Goal: Task Accomplishment & Management: Use online tool/utility

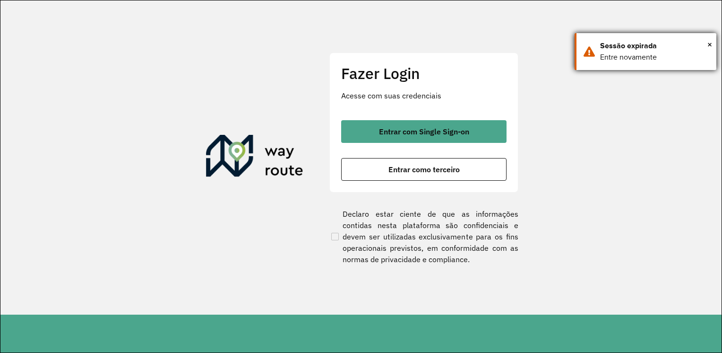
click at [707, 44] on div "Sessão expirada" at bounding box center [654, 45] width 109 height 11
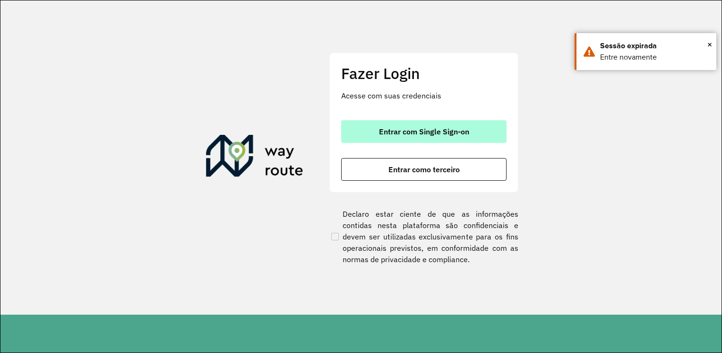
click at [469, 135] on button "Entrar com Single Sign-on" at bounding box center [423, 131] width 165 height 23
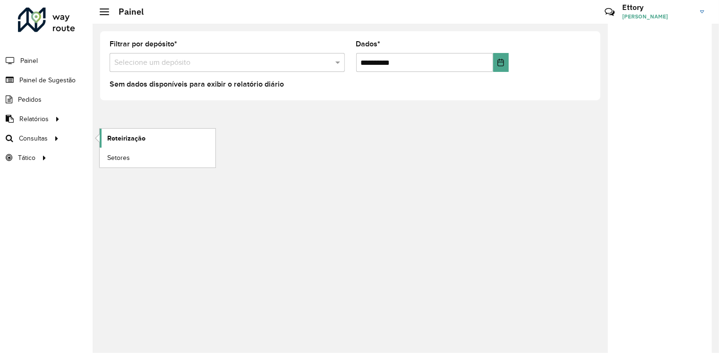
click at [140, 139] on span "Roteirização" at bounding box center [126, 138] width 38 height 10
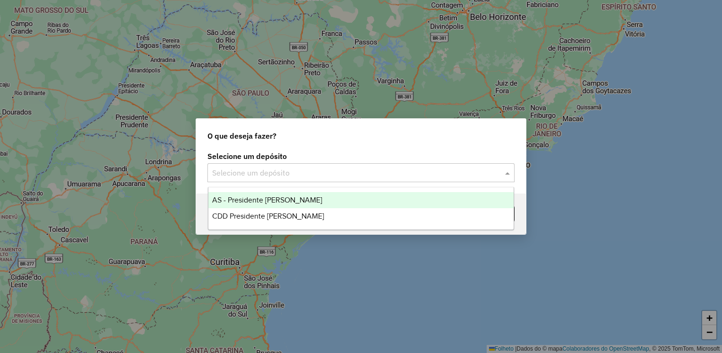
click at [318, 171] on input "text" at bounding box center [351, 172] width 279 height 11
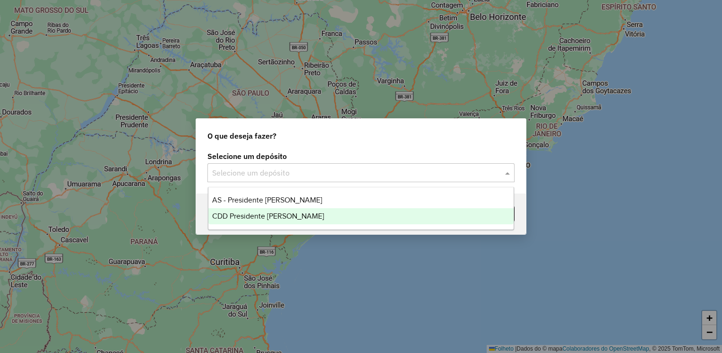
click at [309, 208] on div "CDD Presidente Prudente" at bounding box center [361, 216] width 306 height 16
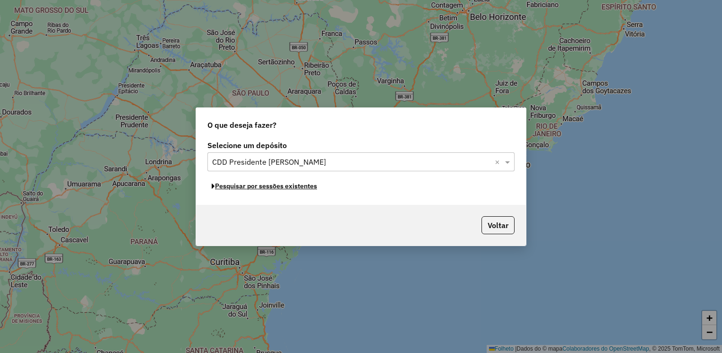
click at [279, 188] on font "Pesquisar por sessões existentes" at bounding box center [266, 185] width 102 height 9
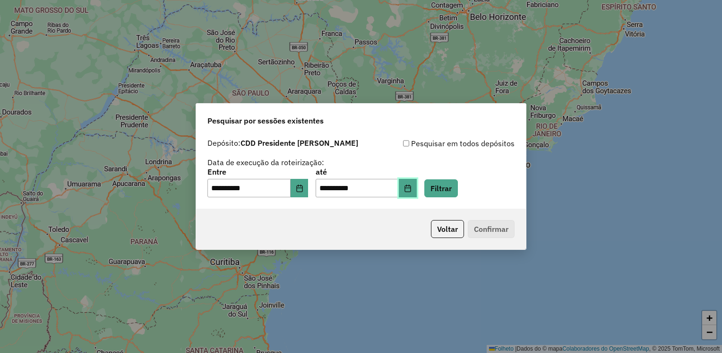
click at [415, 188] on button "Escolha a data" at bounding box center [408, 188] width 18 height 19
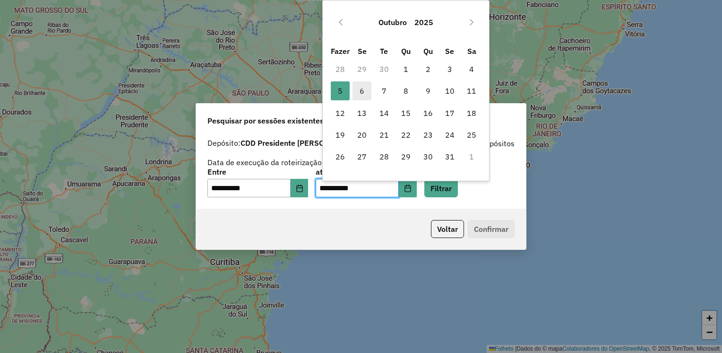
click at [359, 90] on span "6" at bounding box center [362, 90] width 19 height 19
type input "**********"
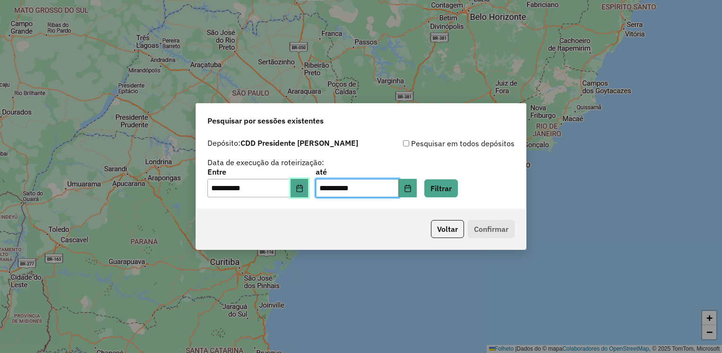
click at [303, 190] on icon "Escolha a data" at bounding box center [300, 188] width 8 height 8
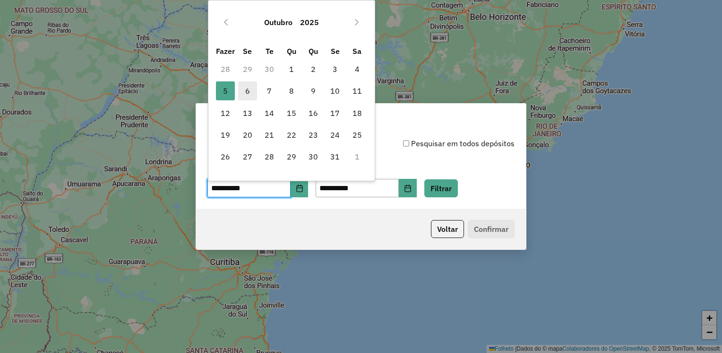
click at [251, 94] on span "6" at bounding box center [247, 90] width 19 height 19
type input "**********"
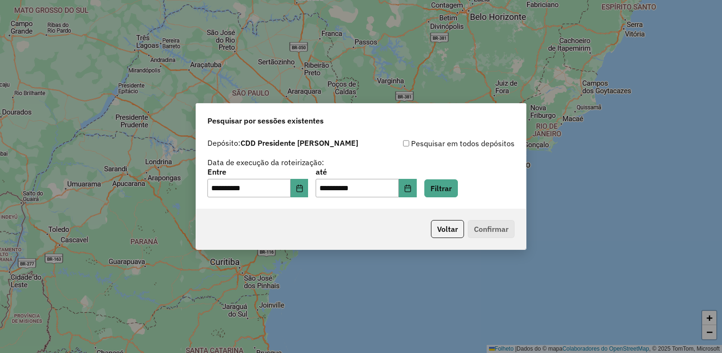
click at [472, 196] on div "**********" at bounding box center [360, 182] width 307 height 29
click at [458, 196] on button "Filtrar" at bounding box center [441, 188] width 34 height 18
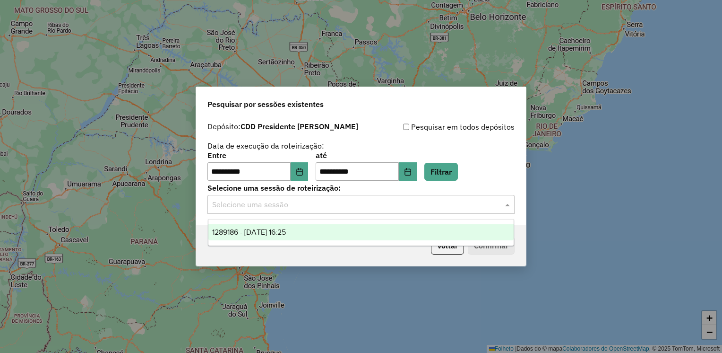
click at [405, 210] on input "text" at bounding box center [351, 204] width 279 height 11
click at [390, 231] on div "1289186 - 06/10/2025 16:25" at bounding box center [361, 232] width 306 height 16
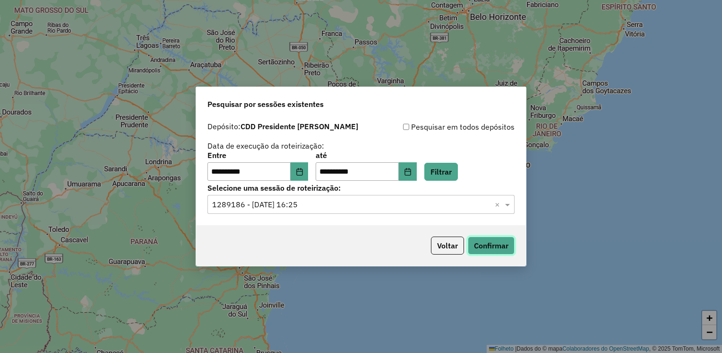
click at [505, 247] on button "Confirmar" at bounding box center [491, 245] width 47 height 18
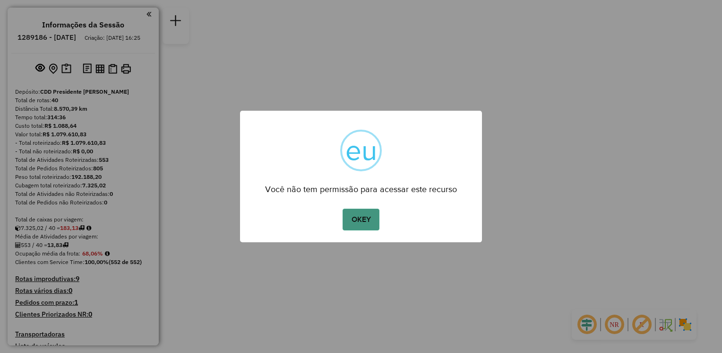
click at [366, 209] on button "OKEY" at bounding box center [361, 219] width 37 height 22
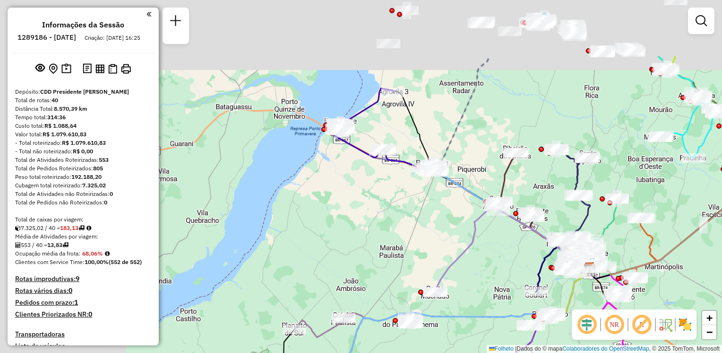
drag, startPoint x: 220, startPoint y: 175, endPoint x: 474, endPoint y: 279, distance: 274.3
click at [474, 279] on icon at bounding box center [501, 250] width 133 height 84
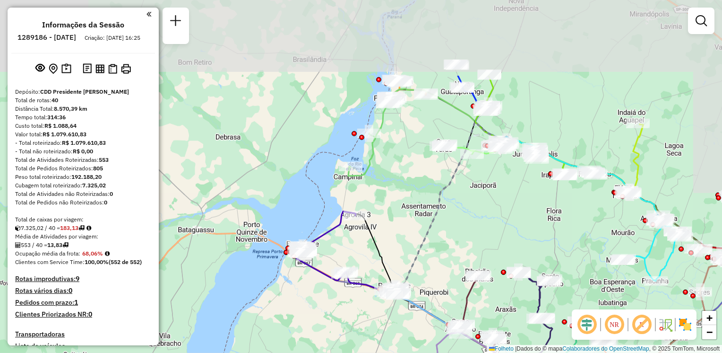
drag, startPoint x: 443, startPoint y: 127, endPoint x: 380, endPoint y: 237, distance: 127.4
click at [380, 238] on div "Janela de atendimento Grade de atendimento Capacidade Transportadoras Veículos …" at bounding box center [361, 176] width 722 height 353
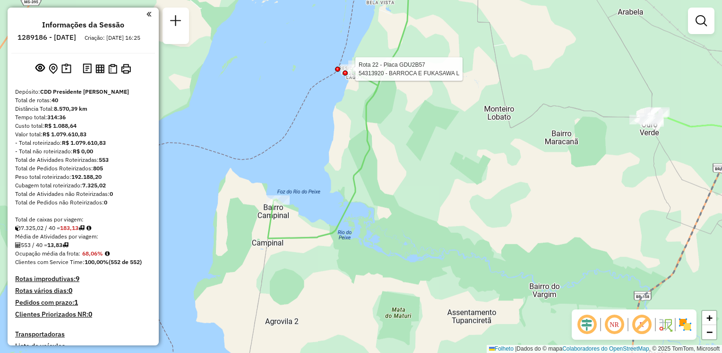
select select "**********"
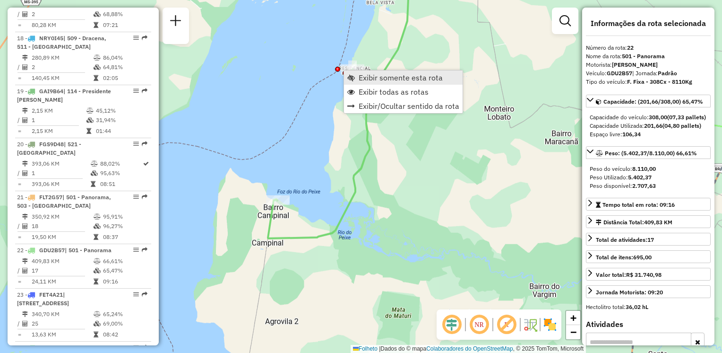
scroll to position [1500, 0]
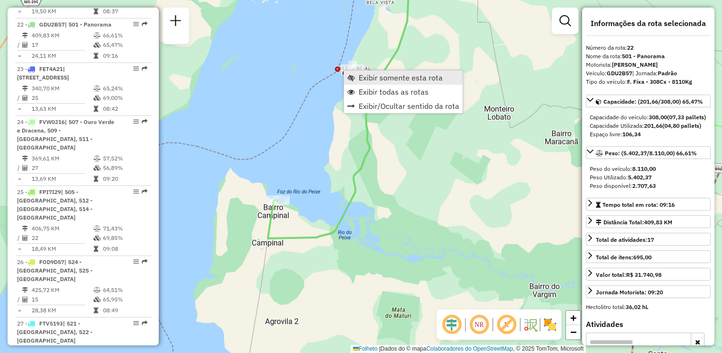
click at [365, 80] on span "Exibir somente esta rota" at bounding box center [401, 78] width 84 height 8
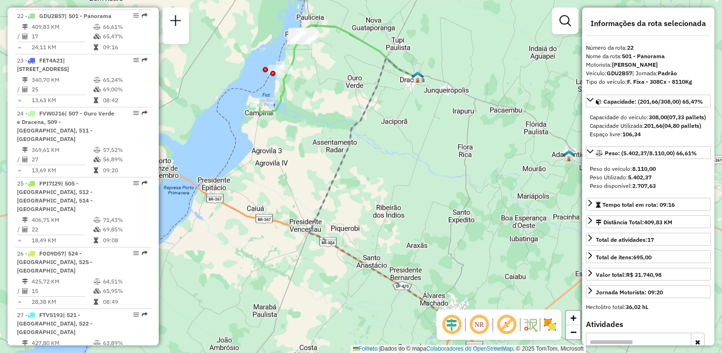
drag, startPoint x: 339, startPoint y: 181, endPoint x: 351, endPoint y: 195, distance: 18.5
click at [351, 195] on div "Janela de atendimento Grade de atendimento Capacidade Transportadoras Veículos …" at bounding box center [361, 176] width 722 height 353
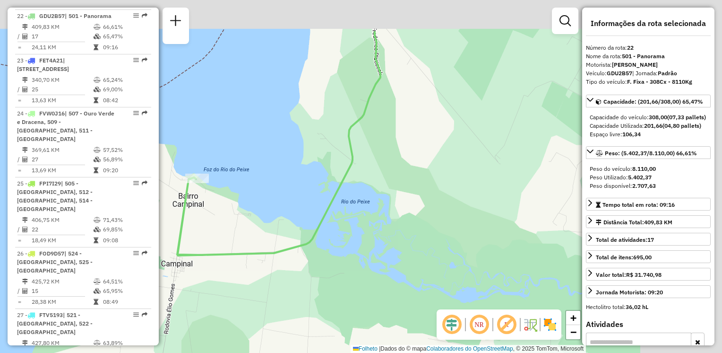
drag, startPoint x: 412, startPoint y: 218, endPoint x: 333, endPoint y: 225, distance: 79.2
click at [363, 233] on div "Janela de atendimento Grade de atendimento Capacidade Transportadoras Veículos …" at bounding box center [361, 176] width 722 height 353
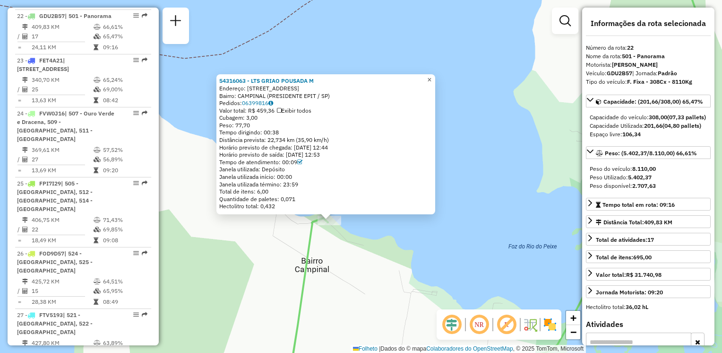
drag, startPoint x: 435, startPoint y: 77, endPoint x: 429, endPoint y: 91, distance: 15.6
click at [431, 77] on span "×" at bounding box center [429, 80] width 4 height 8
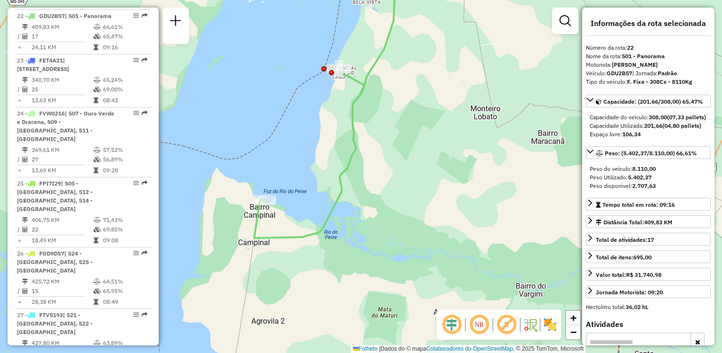
drag, startPoint x: 418, startPoint y: 239, endPoint x: 414, endPoint y: 171, distance: 68.2
click at [280, 233] on icon at bounding box center [331, 97] width 155 height 281
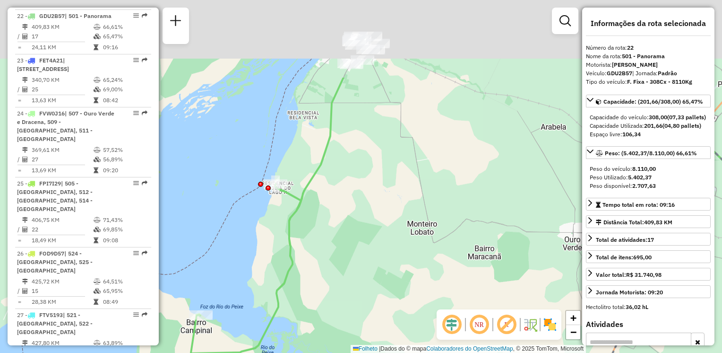
drag, startPoint x: 515, startPoint y: 110, endPoint x: 429, endPoint y: 272, distance: 183.3
click at [429, 272] on div "Janela de atendimento Grade de atendimento Capacidade Transportadoras Veículos …" at bounding box center [361, 176] width 722 height 353
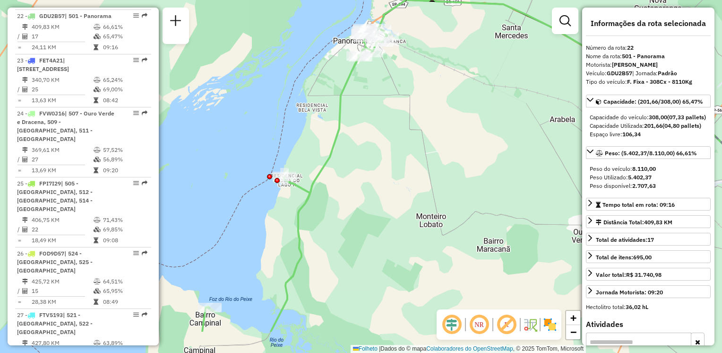
drag, startPoint x: 378, startPoint y: 211, endPoint x: 511, endPoint y: 45, distance: 212.4
click at [511, 45] on div "Janela de atendimento Grade de atendimento Capacidade Transportadoras Veículos …" at bounding box center [361, 176] width 722 height 353
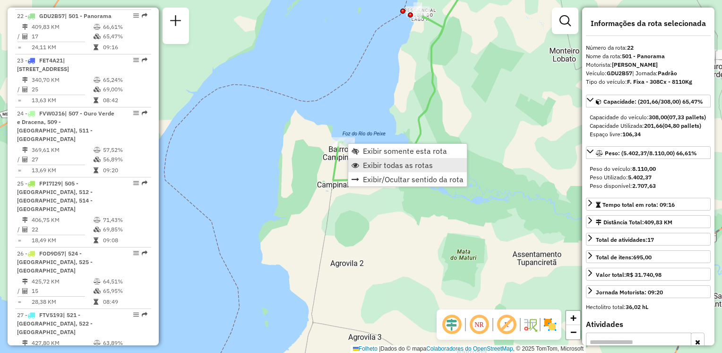
click at [386, 164] on span "Exibir todas as rotas" at bounding box center [398, 165] width 70 height 8
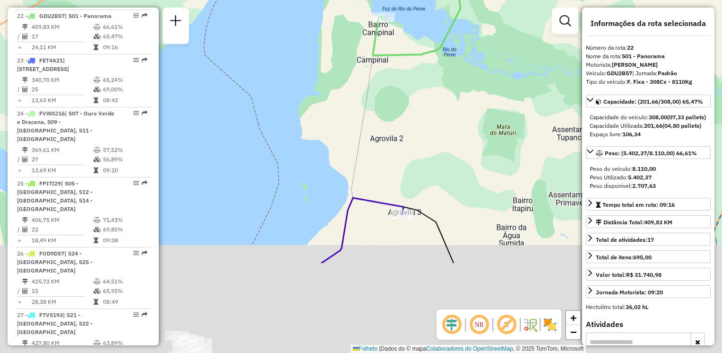
drag, startPoint x: 343, startPoint y: 239, endPoint x: 384, endPoint y: 98, distance: 146.7
click at [384, 98] on div "Janela de atendimento Grade de atendimento Capacidade Transportadoras Veículos …" at bounding box center [361, 176] width 722 height 353
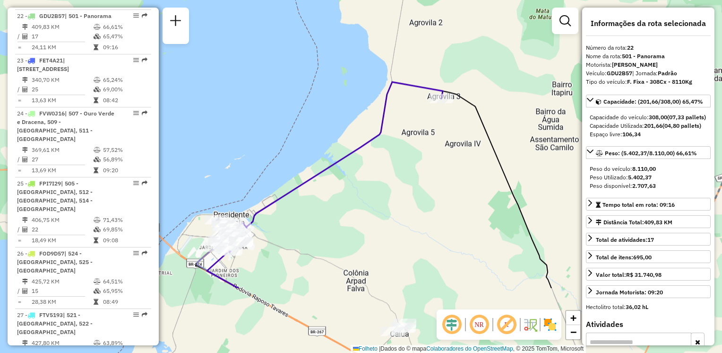
drag, startPoint x: 410, startPoint y: 146, endPoint x: 448, endPoint y: 46, distance: 106.6
click at [448, 46] on div "Janela de atendimento Grade de atendimento Capacidade Transportadoras Veículos …" at bounding box center [361, 176] width 722 height 353
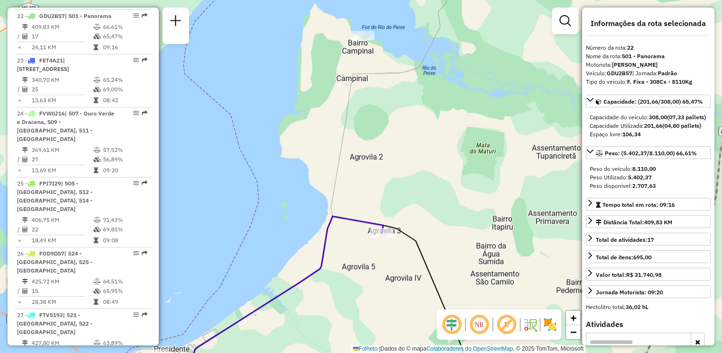
drag, startPoint x: 459, startPoint y: 73, endPoint x: 395, endPoint y: 216, distance: 157.4
click at [395, 216] on div "Janela de atendimento Grade de atendimento Capacidade Transportadoras Veículos …" at bounding box center [361, 176] width 722 height 353
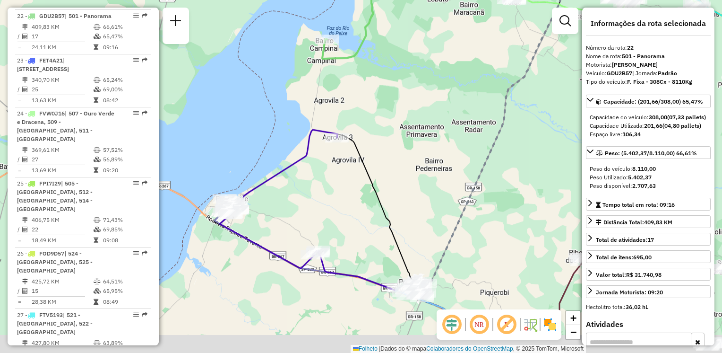
drag, startPoint x: 401, startPoint y: 135, endPoint x: 368, endPoint y: 101, distance: 46.8
click at [368, 101] on div "Janela de atendimento Grade de atendimento Capacidade Transportadoras Veículos …" at bounding box center [361, 176] width 722 height 353
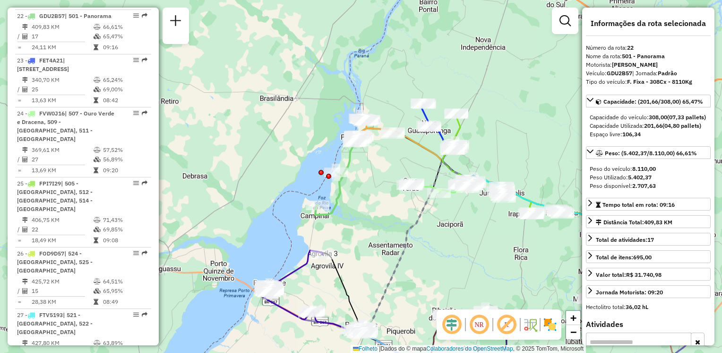
drag, startPoint x: 423, startPoint y: 155, endPoint x: 366, endPoint y: 267, distance: 126.4
click at [366, 267] on div "Janela de atendimento Grade de atendimento Capacidade Transportadoras Veículos …" at bounding box center [361, 176] width 722 height 353
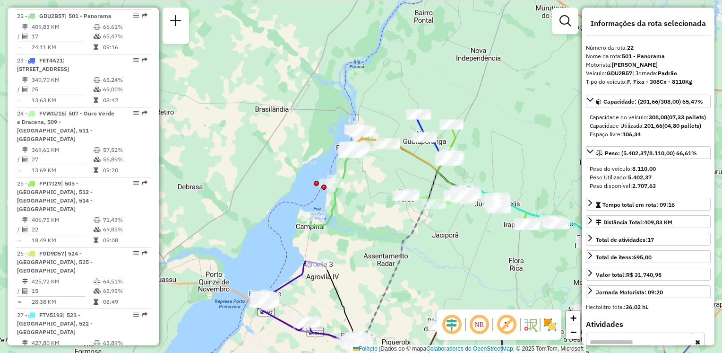
drag, startPoint x: 367, startPoint y: 187, endPoint x: 399, endPoint y: 198, distance: 33.8
click at [399, 198] on div "Janela de atendimento Grade de atendimento Capacidade Transportadoras Veículos …" at bounding box center [361, 176] width 722 height 353
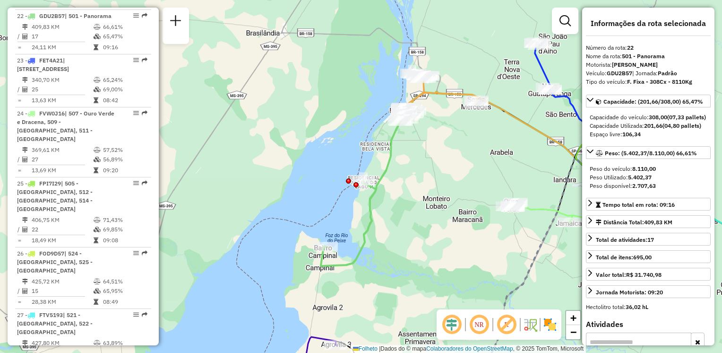
drag, startPoint x: 388, startPoint y: 226, endPoint x: 409, endPoint y: 223, distance: 21.5
click at [410, 223] on div "Janela de atendimento Grade de atendimento Capacidade Transportadoras Veículos …" at bounding box center [361, 176] width 722 height 353
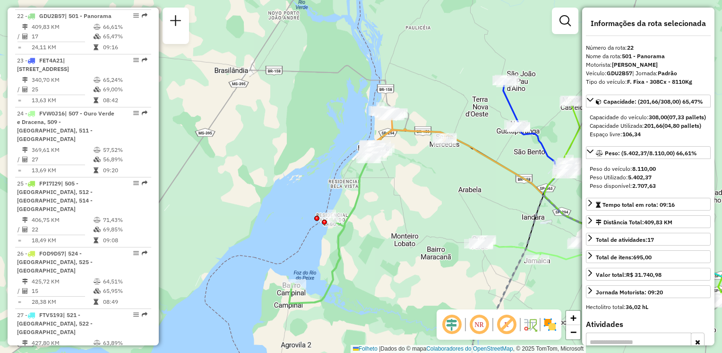
drag, startPoint x: 415, startPoint y: 170, endPoint x: 395, endPoint y: 188, distance: 27.1
click at [395, 188] on div "Janela de atendimento Grade de atendimento Capacidade Transportadoras Veículos …" at bounding box center [361, 176] width 722 height 353
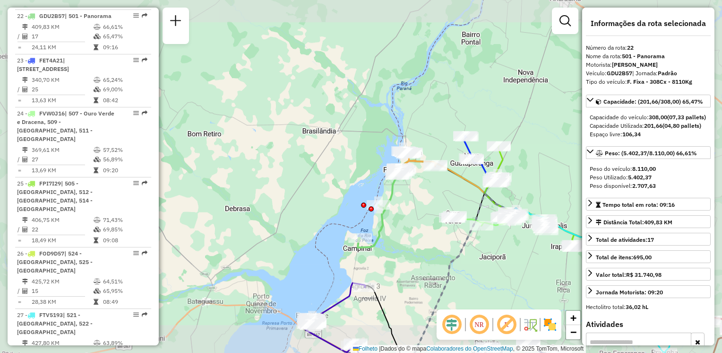
drag, startPoint x: 432, startPoint y: 193, endPoint x: 408, endPoint y: 198, distance: 24.9
click at [408, 198] on div "Janela de atendimento Grade de atendimento Capacidade Transportadoras Veículos …" at bounding box center [361, 176] width 722 height 353
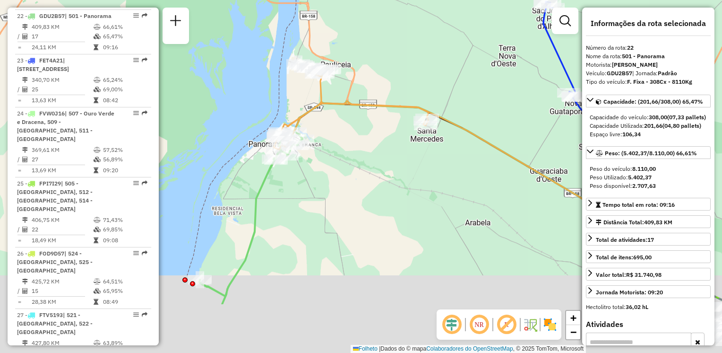
drag, startPoint x: 389, startPoint y: 183, endPoint x: 346, endPoint y: 129, distance: 69.2
click at [346, 126] on div "Janela de atendimento Grade de atendimento Capacidade Transportadoras Veículos …" at bounding box center [361, 176] width 722 height 353
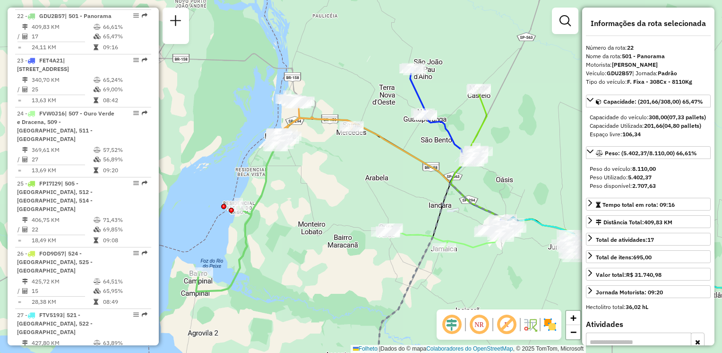
drag, startPoint x: 372, startPoint y: 169, endPoint x: 340, endPoint y: 209, distance: 51.4
click at [340, 209] on div "Janela de atendimento Grade de atendimento Capacidade Transportadoras Veículos …" at bounding box center [361, 176] width 722 height 353
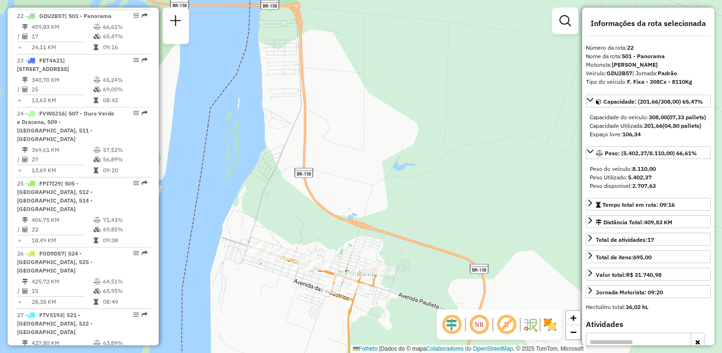
click at [285, 25] on div "Janela de atendimento Grade de atendimento Capacidade Transportadoras Veículos …" at bounding box center [361, 176] width 722 height 353
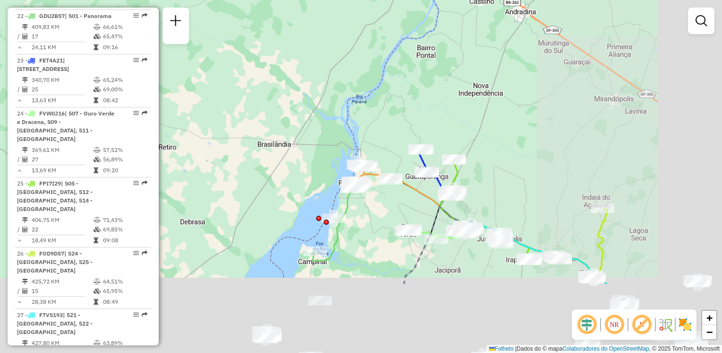
drag, startPoint x: 492, startPoint y: 283, endPoint x: 384, endPoint y: 165, distance: 159.2
click at [384, 173] on icon at bounding box center [413, 199] width 116 height 52
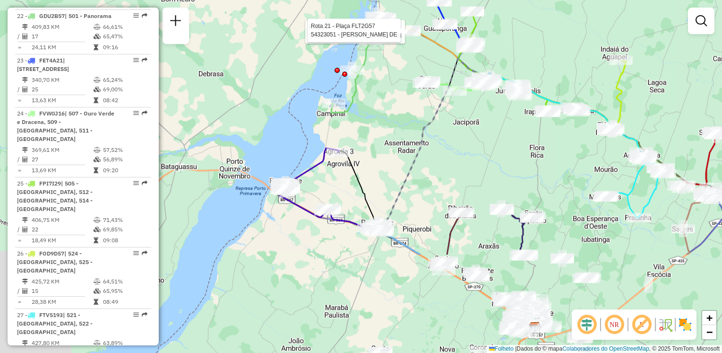
drag, startPoint x: 549, startPoint y: 168, endPoint x: 583, endPoint y: 50, distance: 122.8
click at [597, 43] on div "Rota 21 - Placa FLT2G57 54350567 - ANTONIO JOVINO DA SI Rota 21 - Plaça FLT2G57…" at bounding box center [361, 176] width 722 height 353
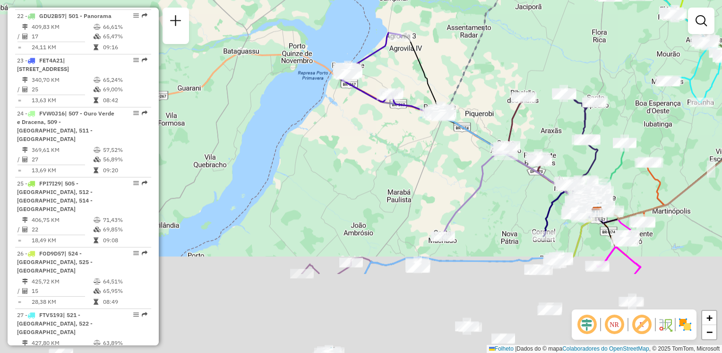
drag, startPoint x: 455, startPoint y: 198, endPoint x: 509, endPoint y: 82, distance: 128.1
click at [518, 83] on div "Rota 21 - Placa FLT2G57 54350567 - ANTONIO JOVINO DA SI Rota 21 - Plaça FLT2G57…" at bounding box center [361, 176] width 722 height 353
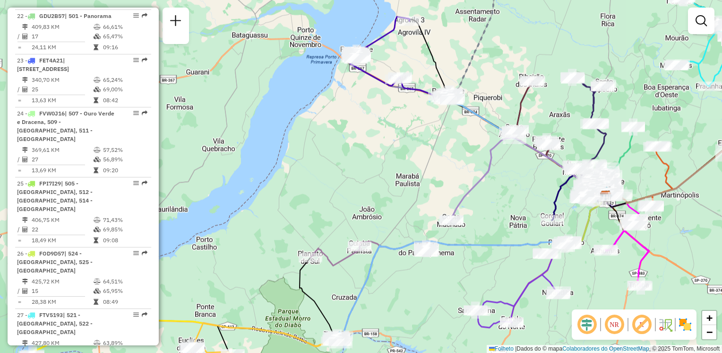
drag, startPoint x: 382, startPoint y: 211, endPoint x: 409, endPoint y: 132, distance: 83.6
click at [409, 133] on div "Rota 21 - Placa FLT2G57 54350567 - ANTONIO JOVINO DA SI Rota 21 - Plaça FLT2G57…" at bounding box center [361, 176] width 722 height 353
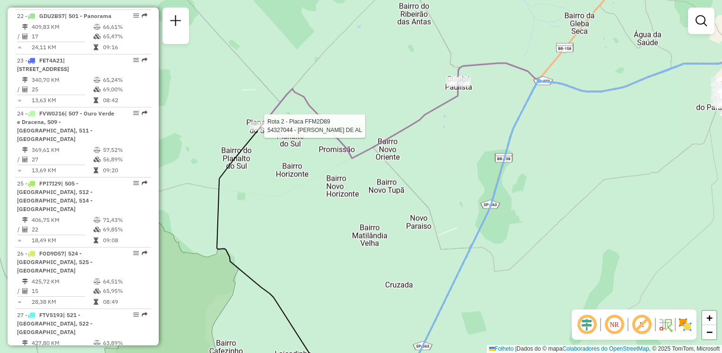
select select "**********"
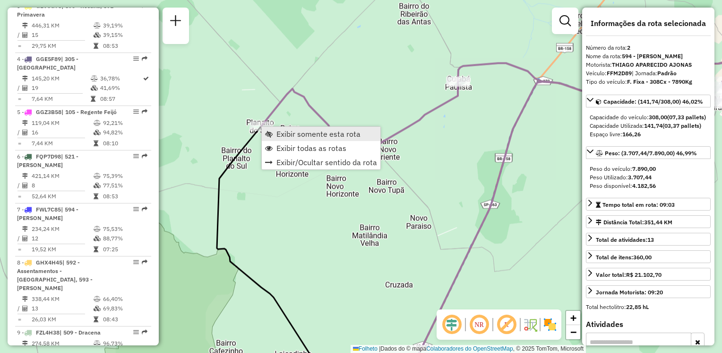
scroll to position [443, 0]
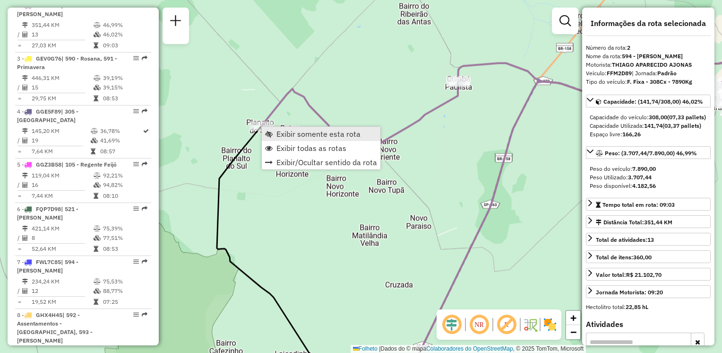
click at [286, 133] on span "Exibir somente esta rota" at bounding box center [318, 134] width 84 height 8
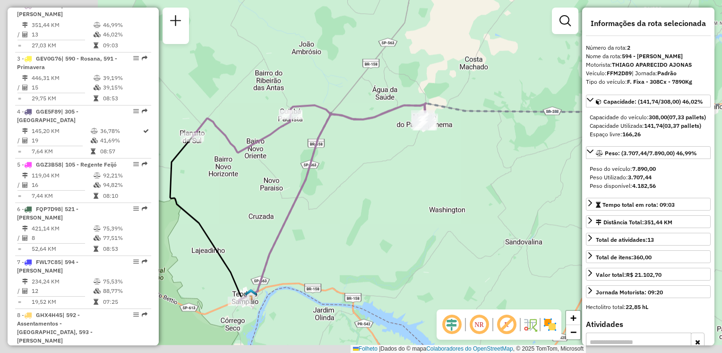
drag, startPoint x: 297, startPoint y: 180, endPoint x: 483, endPoint y: 149, distance: 188.7
click at [483, 149] on div "Janela de atendimento Grade de atendimento Capacidade Transportadoras Veículos …" at bounding box center [361, 176] width 722 height 353
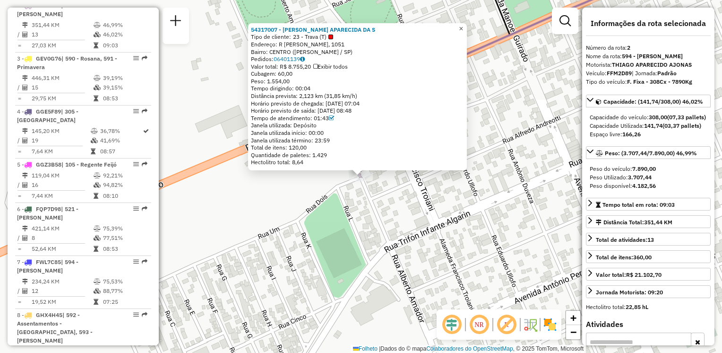
click at [463, 26] on span "×" at bounding box center [461, 29] width 4 height 8
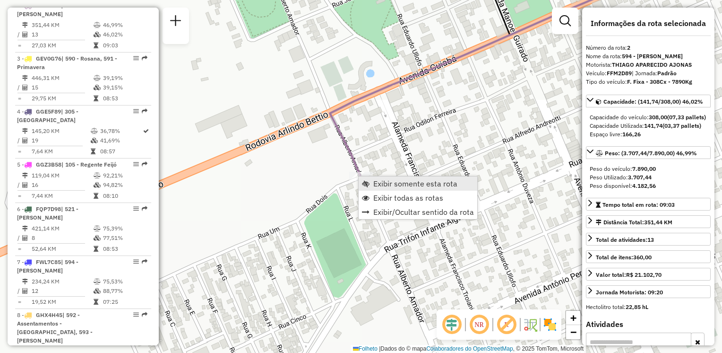
click at [374, 180] on span "Exibir somente esta rota" at bounding box center [415, 184] width 84 height 8
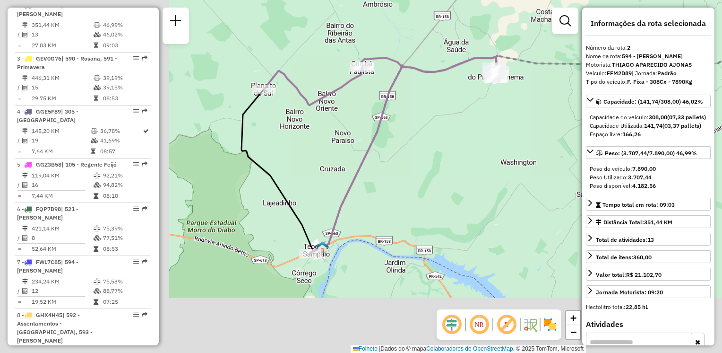
drag, startPoint x: 306, startPoint y: 197, endPoint x: 492, endPoint y: 130, distance: 197.2
click at [492, 130] on div "Janela de atendimento Grade de atendimento Capacidade Transportadoras Veículos …" at bounding box center [361, 176] width 722 height 353
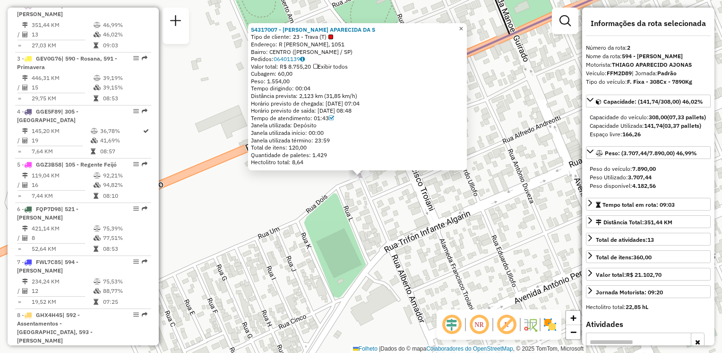
click at [463, 26] on span "×" at bounding box center [461, 29] width 4 height 8
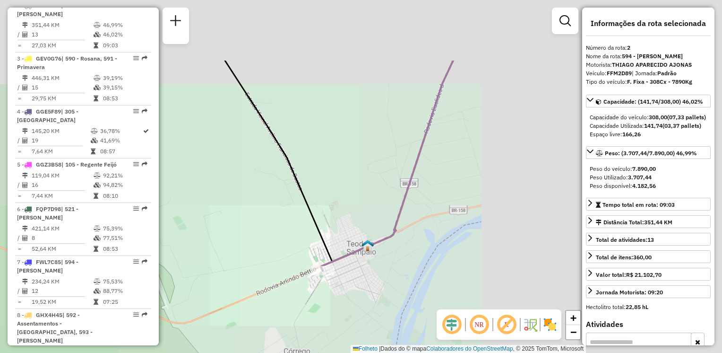
drag, startPoint x: 510, startPoint y: 187, endPoint x: 357, endPoint y: 278, distance: 177.8
click at [353, 286] on div "Janela de atendimento Grade de atendimento Capacidade Transportadoras Veículos …" at bounding box center [361, 176] width 722 height 353
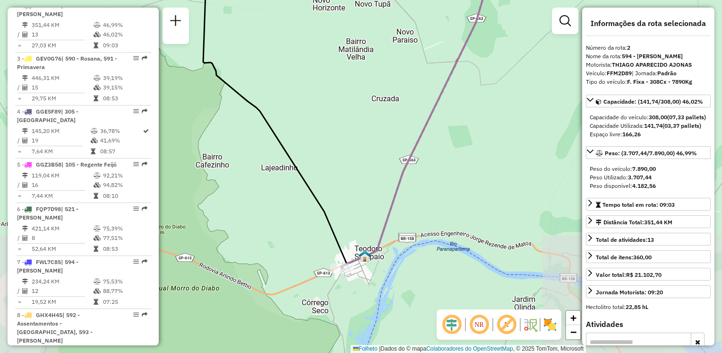
drag, startPoint x: 431, startPoint y: 198, endPoint x: 407, endPoint y: 271, distance: 77.0
click at [407, 271] on div "Janela de atendimento Grade de atendimento Capacidade Transportadoras Veículos …" at bounding box center [361, 176] width 722 height 353
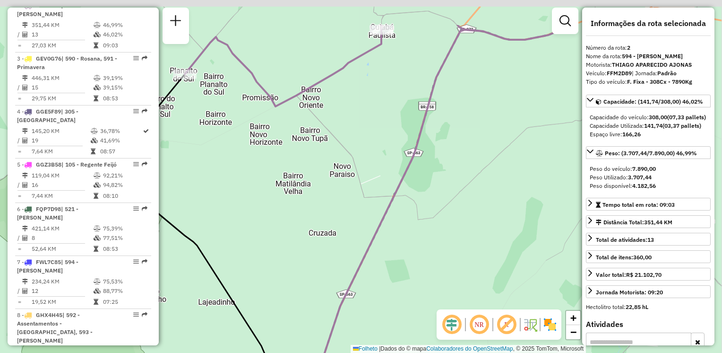
click at [299, 211] on div "Janela de atendimento Grade de atendimento Capacidade Transportadoras Veículos …" at bounding box center [361, 176] width 722 height 353
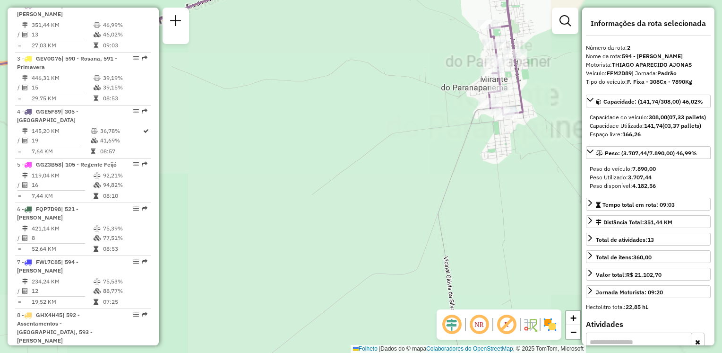
drag, startPoint x: 514, startPoint y: 160, endPoint x: 454, endPoint y: 235, distance: 96.3
click at [454, 235] on div "Janela de atendimento Grade de atendimento Capacidade Transportadoras Veículos …" at bounding box center [361, 176] width 722 height 353
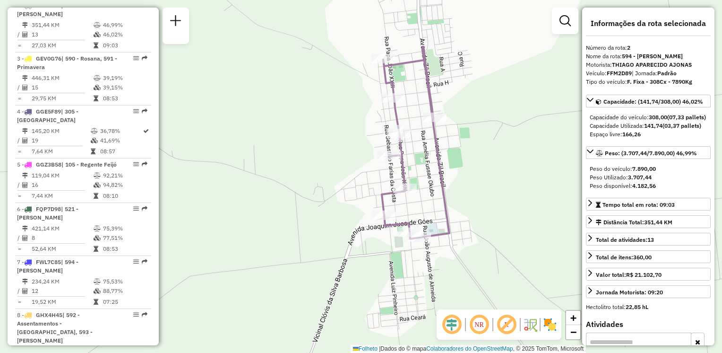
drag, startPoint x: 425, startPoint y: 280, endPoint x: 418, endPoint y: 284, distance: 8.7
click at [422, 291] on div "Janela de atendimento Grade de atendimento Capacidade Transportadoras Veículos …" at bounding box center [361, 176] width 722 height 353
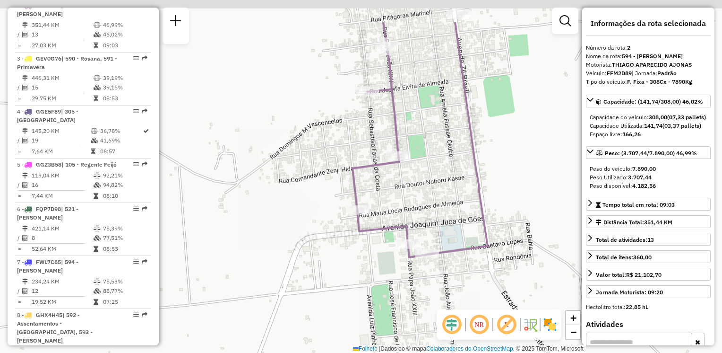
drag, startPoint x: 397, startPoint y: 256, endPoint x: 404, endPoint y: 314, distance: 58.0
click at [404, 314] on div "Janela de atendimento Grade de atendimento Capacidade Transportadoras Veículos …" at bounding box center [361, 176] width 722 height 353
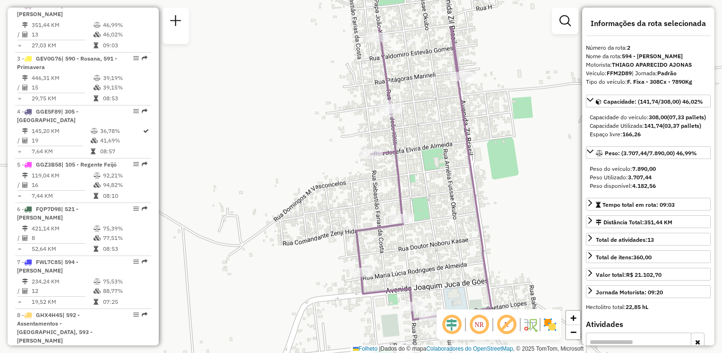
drag, startPoint x: 423, startPoint y: 157, endPoint x: 424, endPoint y: 255, distance: 98.3
click at [424, 255] on div "Janela de atendimento Grade de atendimento Capacidade Transportadoras Veículos …" at bounding box center [361, 176] width 722 height 353
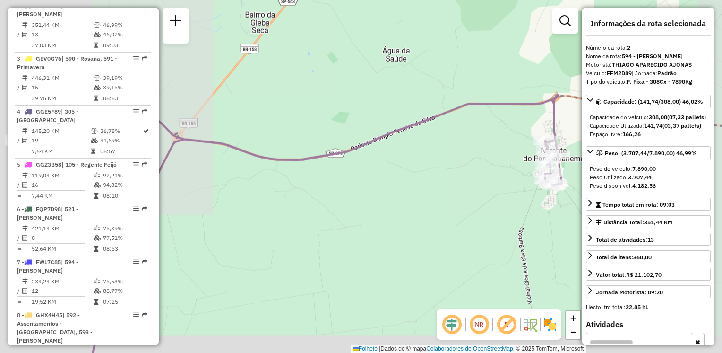
drag, startPoint x: 285, startPoint y: 269, endPoint x: 438, endPoint y: 185, distance: 174.5
click at [567, 208] on div "Janela de atendimento Grade de atendimento Capacidade Transportadoras Veículos …" at bounding box center [361, 176] width 722 height 353
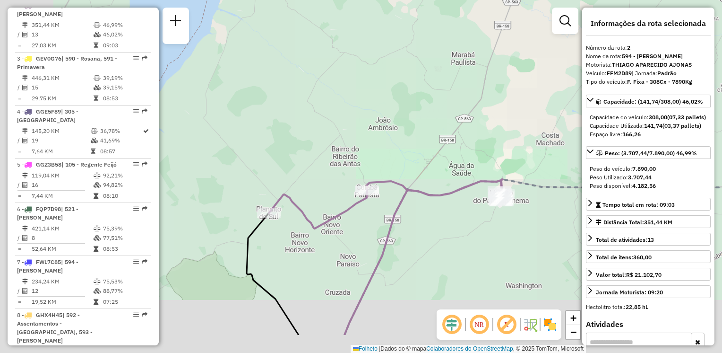
drag, startPoint x: 337, startPoint y: 254, endPoint x: 454, endPoint y: 196, distance: 130.6
click at [458, 196] on div "Janela de atendimento Grade de atendimento Capacidade Transportadoras Veículos …" at bounding box center [361, 176] width 722 height 353
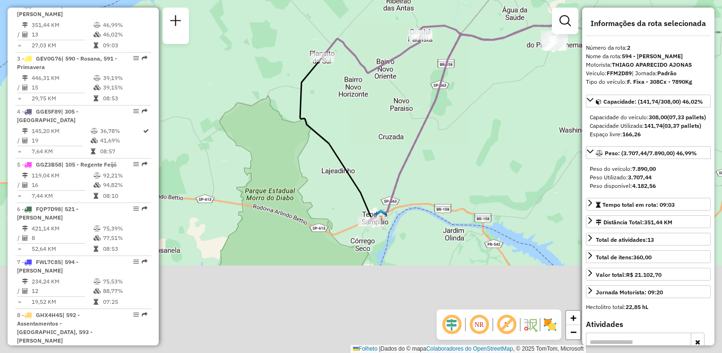
drag, startPoint x: 434, startPoint y: 235, endPoint x: 362, endPoint y: 128, distance: 129.6
click at [362, 128] on div "Janela de atendimento Grade de atendimento Capacidade Transportadoras Veículos …" at bounding box center [361, 176] width 722 height 353
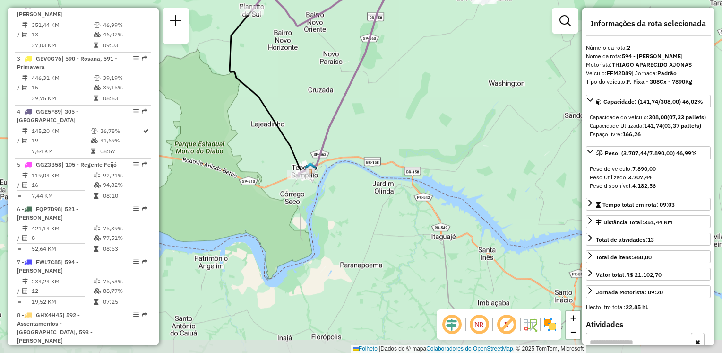
drag, startPoint x: 417, startPoint y: 163, endPoint x: 355, endPoint y: 155, distance: 62.5
click at [355, 155] on div "Janela de atendimento Grade de atendimento Capacidade Transportadoras Veículos …" at bounding box center [361, 176] width 722 height 353
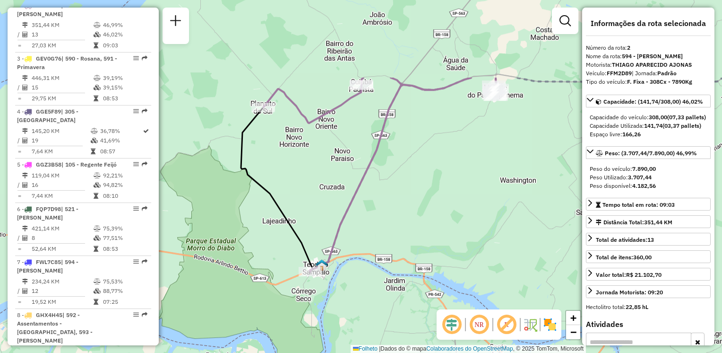
drag, startPoint x: 317, startPoint y: 185, endPoint x: 376, endPoint y: 232, distance: 75.1
click at [295, 298] on div "Janela de atendimento Grade de atendimento Capacidade Transportadoras Veículos …" at bounding box center [361, 176] width 722 height 353
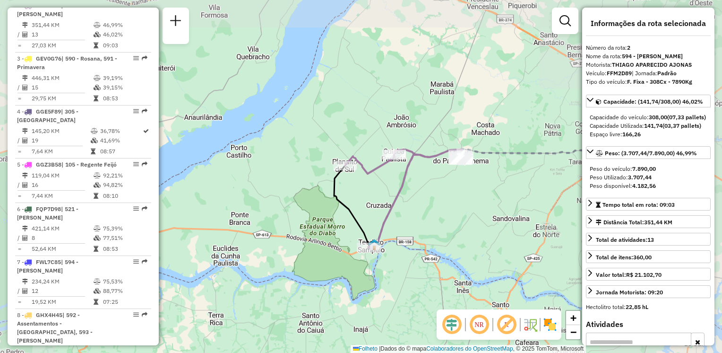
drag, startPoint x: 456, startPoint y: 181, endPoint x: 443, endPoint y: 199, distance: 22.5
click at [443, 200] on div "Janela de atendimento Grade de atendimento Capacidade Transportadoras Veículos …" at bounding box center [361, 176] width 722 height 353
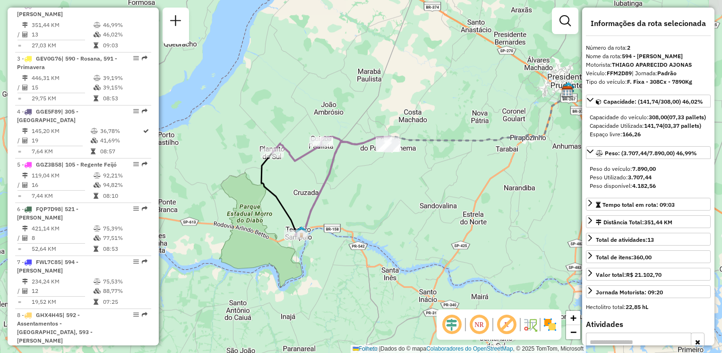
drag, startPoint x: 533, startPoint y: 134, endPoint x: 473, endPoint y: 119, distance: 62.5
click at [472, 119] on div "Janela de atendimento Grade de atendimento Capacidade Transportadoras Veículos …" at bounding box center [361, 176] width 722 height 353
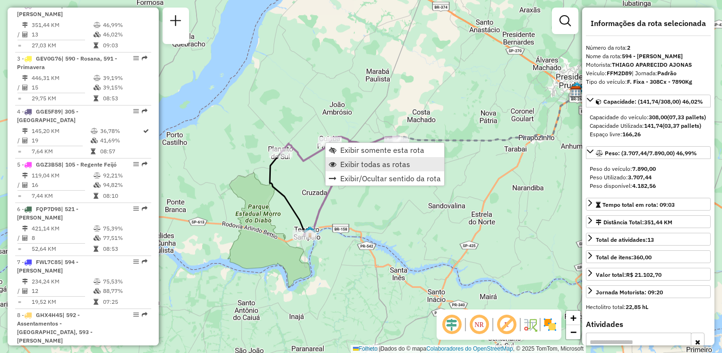
click at [344, 165] on span "Exibir todas as rotas" at bounding box center [375, 164] width 70 height 8
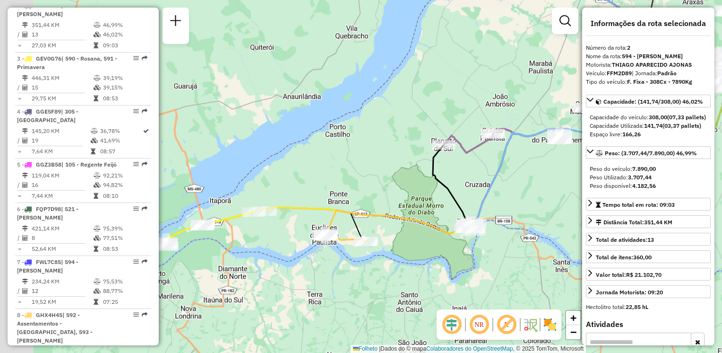
drag, startPoint x: 268, startPoint y: 277, endPoint x: 431, endPoint y: 269, distance: 163.2
click at [431, 269] on div "Janela de atendimento Grade de atendimento Capacidade Transportadoras Veículos …" at bounding box center [361, 176] width 722 height 353
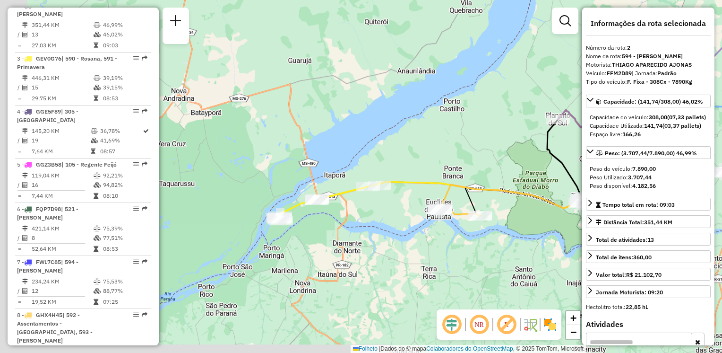
drag, startPoint x: 302, startPoint y: 304, endPoint x: 419, endPoint y: 278, distance: 119.1
click at [419, 278] on div "Janela de atendimento Grade de atendimento Capacidade Transportadoras Veículos …" at bounding box center [361, 176] width 722 height 353
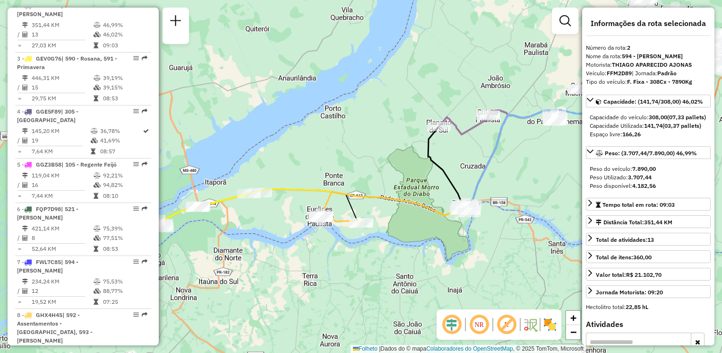
drag, startPoint x: 416, startPoint y: 278, endPoint x: 299, endPoint y: 284, distance: 117.3
click at [299, 284] on div "Janela de atendimento Grade de atendimento Capacidade Transportadoras Veículos …" at bounding box center [361, 176] width 722 height 353
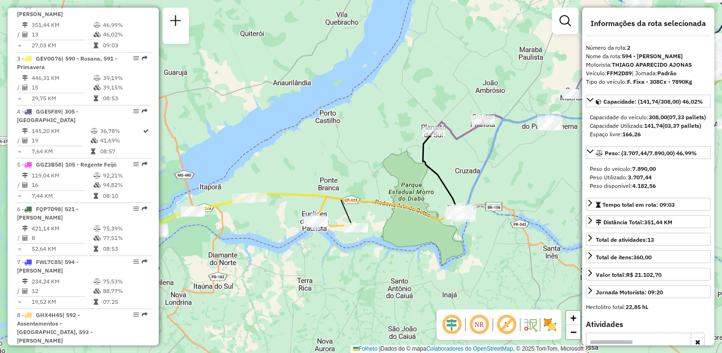
drag, startPoint x: 440, startPoint y: 224, endPoint x: 354, endPoint y: 250, distance: 89.5
click at [346, 256] on div "Janela de atendimento Grade de atendimento Capacidade Transportadoras Veículos …" at bounding box center [361, 176] width 722 height 353
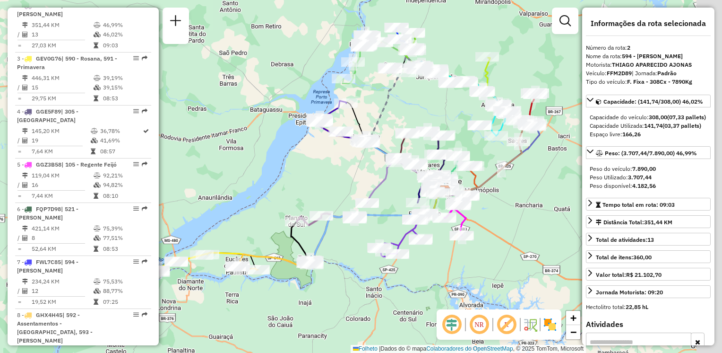
drag, startPoint x: 440, startPoint y: 239, endPoint x: 372, endPoint y: 264, distance: 71.9
click at [372, 264] on div "Janela de atendimento Grade de atendimento Capacidade Transportadoras Veículos …" at bounding box center [361, 176] width 722 height 353
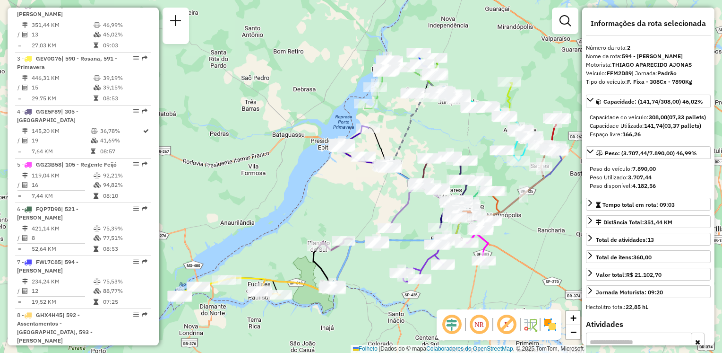
drag, startPoint x: 393, startPoint y: 199, endPoint x: 415, endPoint y: 224, distance: 33.5
click at [415, 224] on div "Janela de atendimento Grade de atendimento Capacidade Transportadoras Veículos …" at bounding box center [361, 176] width 722 height 353
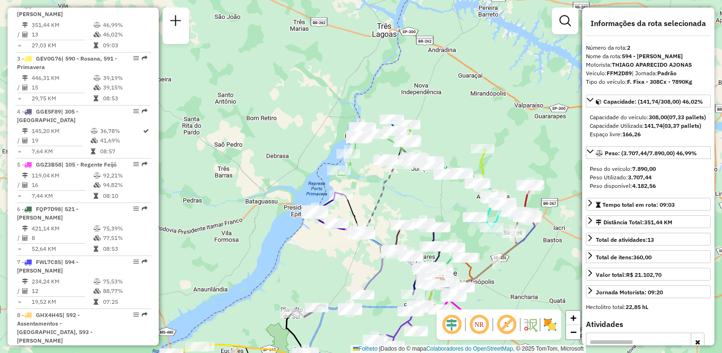
drag, startPoint x: 321, startPoint y: 216, endPoint x: 369, endPoint y: 227, distance: 49.0
click at [369, 229] on div "Janela de atendimento Grade de atendimento Capacidade Transportadoras Veículos …" at bounding box center [361, 176] width 722 height 353
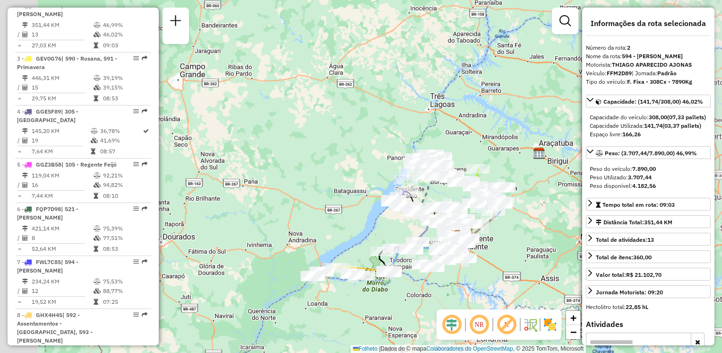
drag, startPoint x: 340, startPoint y: 218, endPoint x: 384, endPoint y: 218, distance: 43.5
click at [380, 222] on div "Janela de atendimento Grade de atendimento Capacidade Transportadoras Veículos …" at bounding box center [361, 176] width 722 height 353
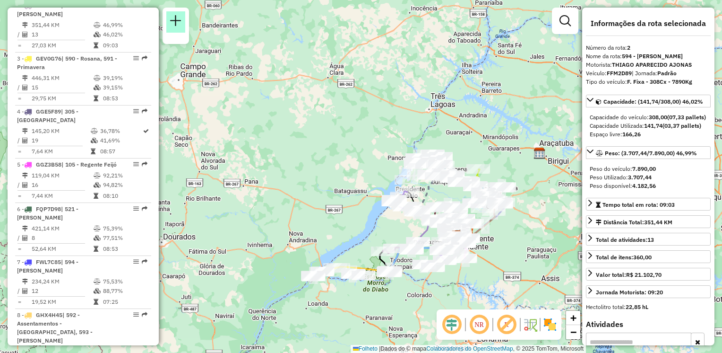
click at [180, 25] on em at bounding box center [175, 20] width 11 height 11
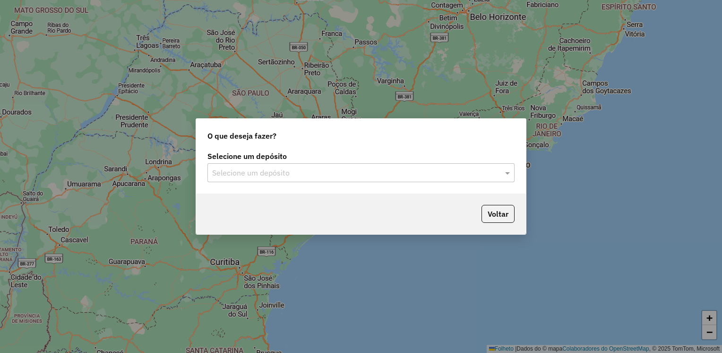
click at [416, 176] on input "text" at bounding box center [351, 172] width 279 height 11
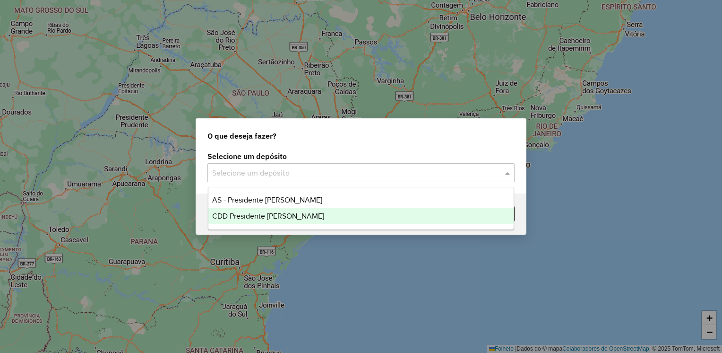
click at [391, 213] on div "CDD Presidente [PERSON_NAME]" at bounding box center [361, 216] width 306 height 16
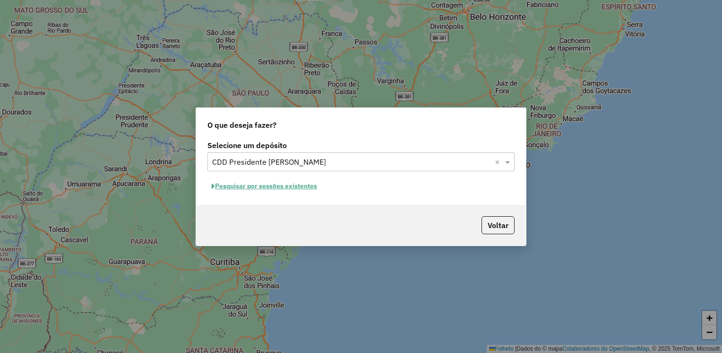
click at [315, 190] on font "Pesquisar por sessões existentes" at bounding box center [266, 185] width 102 height 9
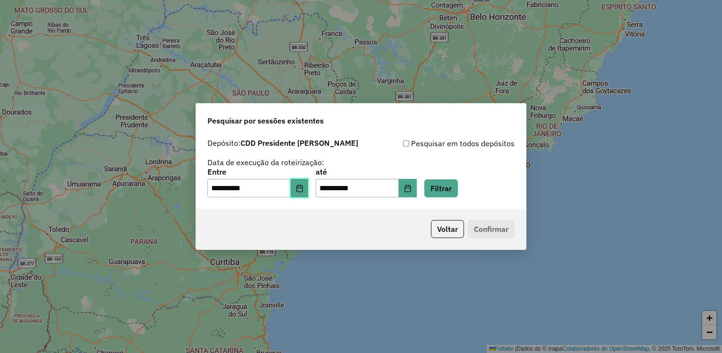
click at [309, 190] on button "Escolha a data" at bounding box center [300, 188] width 18 height 19
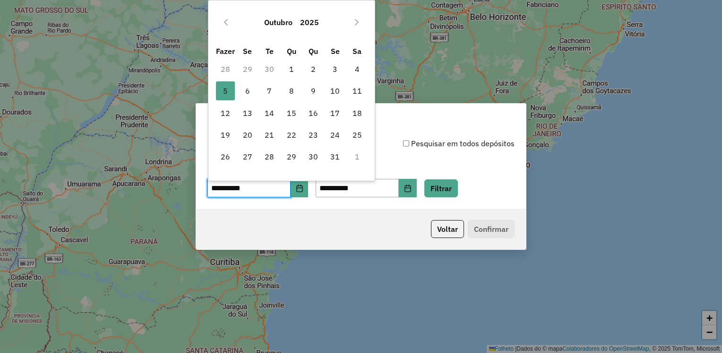
click at [272, 68] on td "30" at bounding box center [270, 69] width 22 height 22
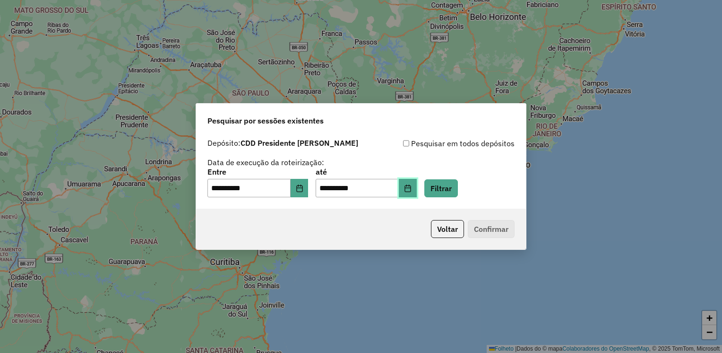
click at [417, 188] on button "Escolha a data" at bounding box center [408, 188] width 18 height 19
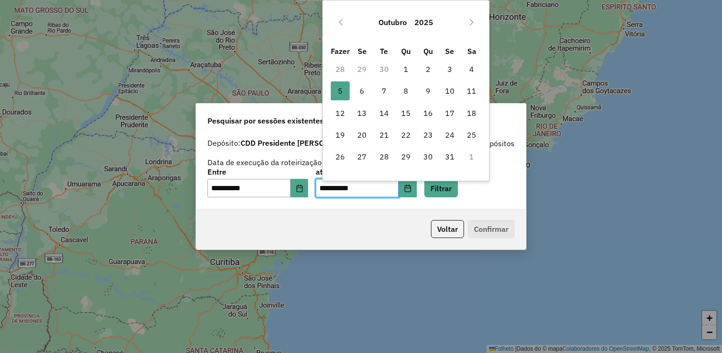
click at [385, 67] on td "30" at bounding box center [384, 69] width 22 height 22
click at [336, 20] on button "Mês anterior" at bounding box center [340, 22] width 15 height 15
click at [387, 160] on font "30" at bounding box center [384, 156] width 9 height 11
type input "**********"
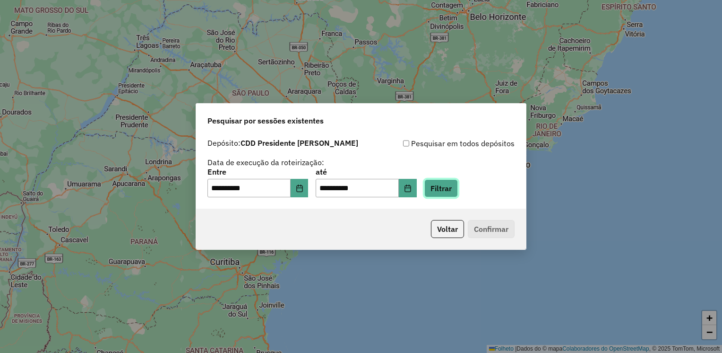
click at [458, 192] on button "Filtrar" at bounding box center [441, 188] width 34 height 18
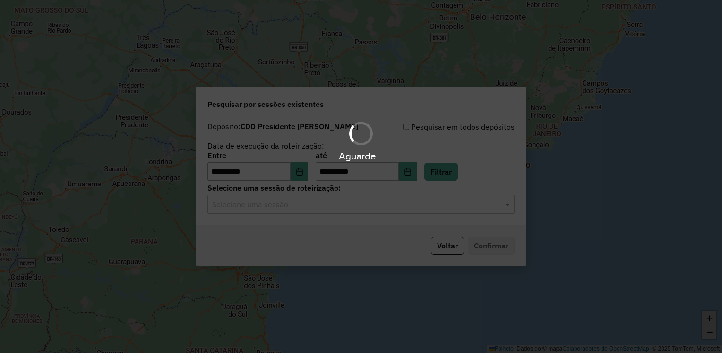
click at [302, 208] on hb-app "**********" at bounding box center [361, 176] width 722 height 353
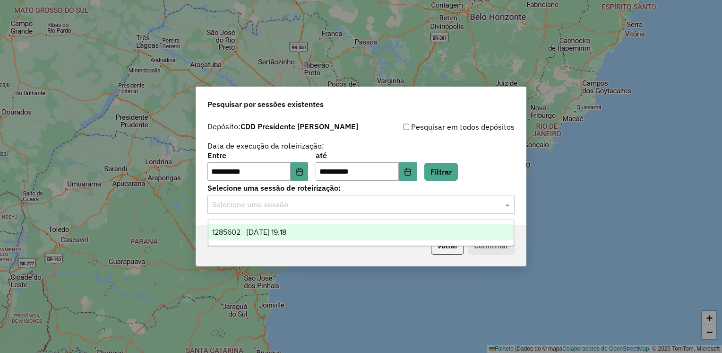
click at [310, 205] on input "text" at bounding box center [351, 204] width 279 height 11
click at [286, 232] on span "1285602 - 30/09/2025 19:18" at bounding box center [249, 232] width 74 height 8
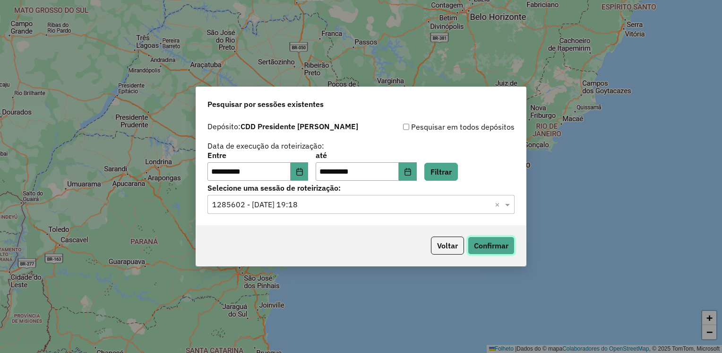
click at [499, 247] on button "Confirmar" at bounding box center [491, 245] width 47 height 18
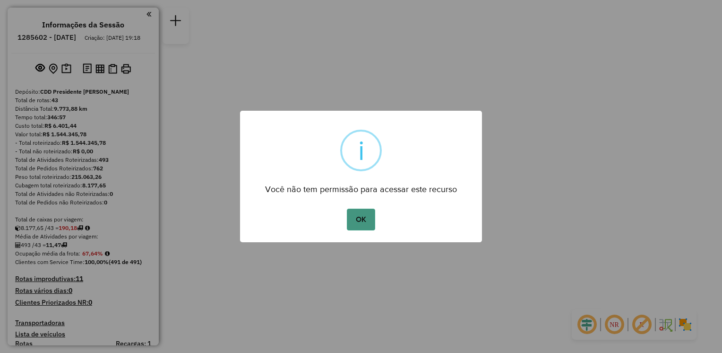
click at [355, 216] on button "OK" at bounding box center [361, 219] width 28 height 22
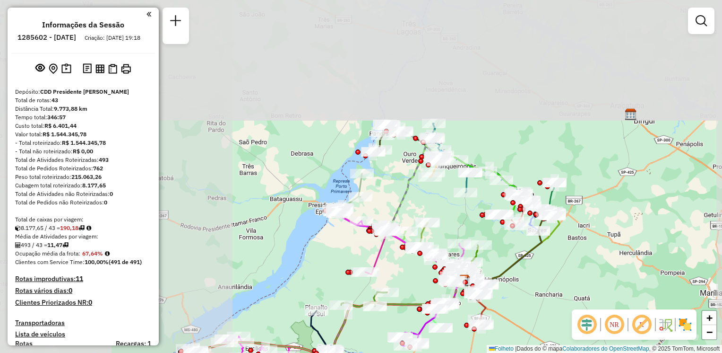
drag, startPoint x: 229, startPoint y: 162, endPoint x: 371, endPoint y: 234, distance: 158.7
click at [365, 263] on div "Janela de atendimento Grade de atendimento Capacidade Transportadoras Veículos …" at bounding box center [361, 176] width 722 height 353
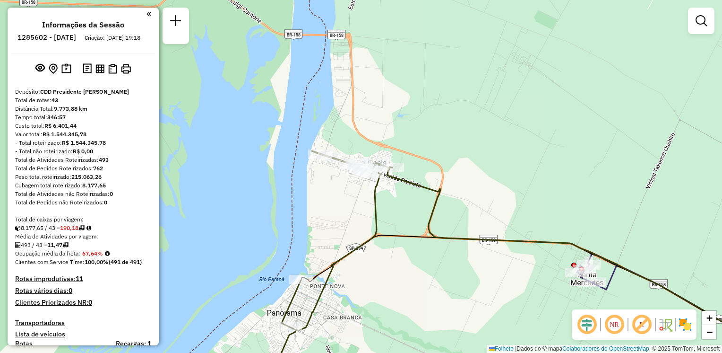
drag, startPoint x: 391, startPoint y: 82, endPoint x: 410, endPoint y: 152, distance: 72.6
click at [410, 152] on div "Rota 23 - Plaça FFM2D89 54317245 - [PERSON_NAME] Rota 40 - Placa GIL6D26 543158…" at bounding box center [361, 176] width 722 height 353
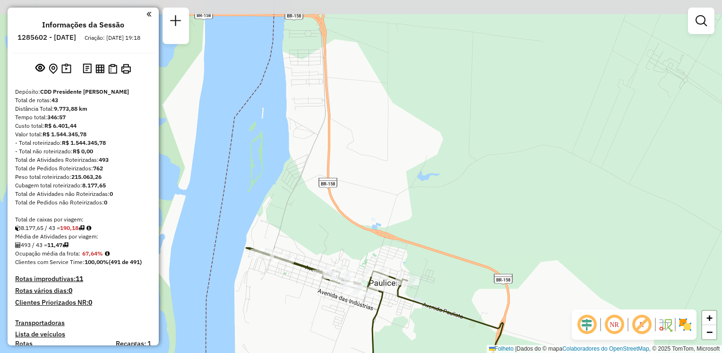
drag, startPoint x: 376, startPoint y: 150, endPoint x: 397, endPoint y: 188, distance: 43.2
click at [397, 188] on div "Rota 23 - Plaça FFM2D89 54317245 - [PERSON_NAME] Rota 40 - Placa GIL6D26 543158…" at bounding box center [361, 176] width 722 height 353
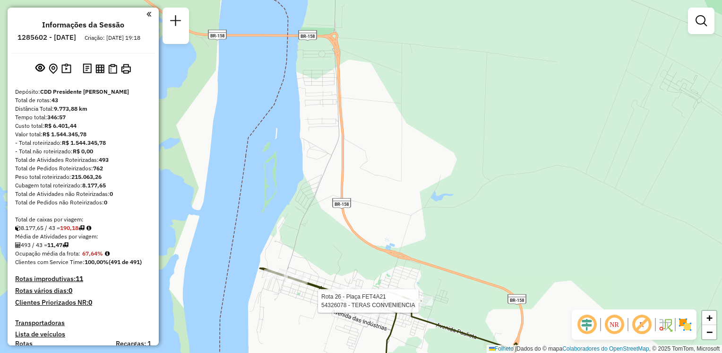
select select "**********"
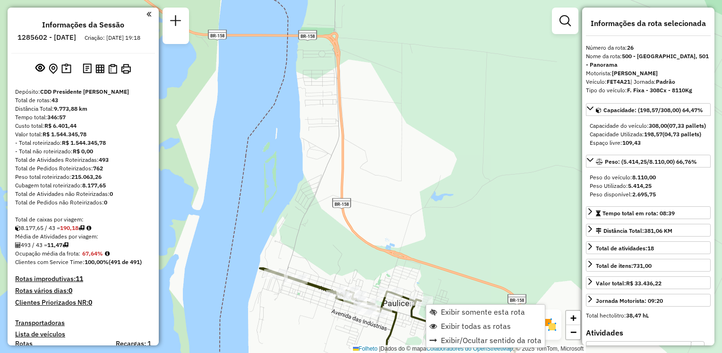
scroll to position [1691, 0]
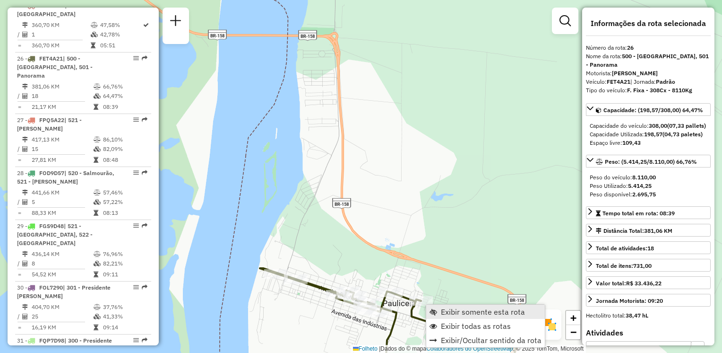
click at [460, 312] on span "Exibir somente esta rota" at bounding box center [483, 312] width 84 height 8
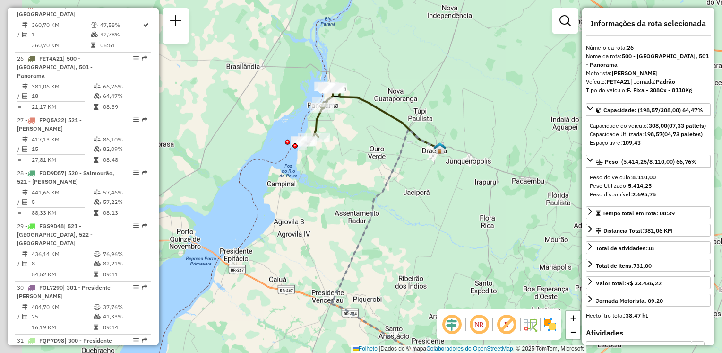
drag, startPoint x: 411, startPoint y: 216, endPoint x: 419, endPoint y: 211, distance: 9.3
click at [427, 243] on div "Janela de atendimento Grade de atendimento Capacidade Transportadoras Veículos …" at bounding box center [361, 176] width 722 height 353
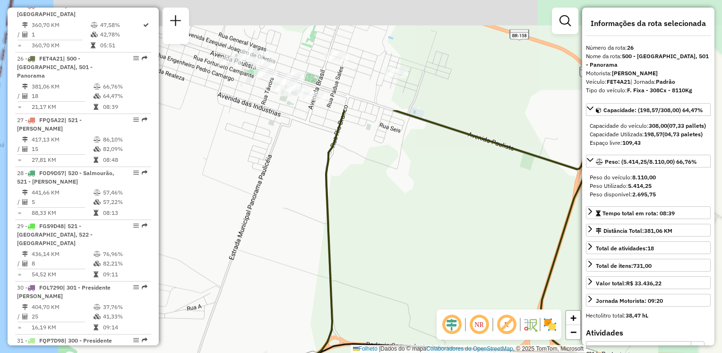
drag, startPoint x: 452, startPoint y: 144, endPoint x: 362, endPoint y: 254, distance: 142.8
click at [362, 254] on div "Janela de atendimento Grade de atendimento Capacidade Transportadoras Veículos …" at bounding box center [361, 176] width 722 height 353
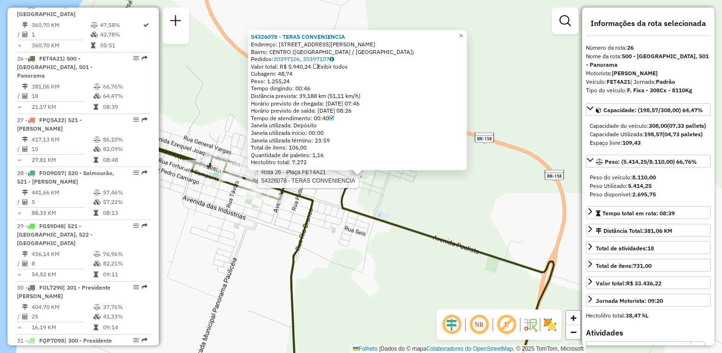
click at [410, 205] on div "Rota 26 - Plaça FET4A21 54326078 - TERAS CONVENIENCIA 54326078 - TERAS CONVENIE…" at bounding box center [361, 176] width 722 height 353
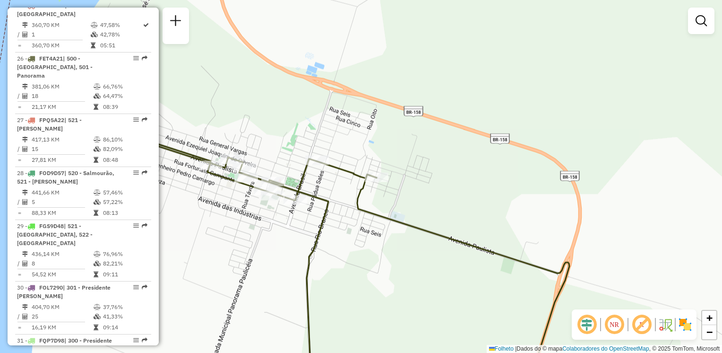
drag, startPoint x: 316, startPoint y: 173, endPoint x: 411, endPoint y: 161, distance: 95.8
click at [411, 161] on div "Rota 26 - Placa FET4A21 54331157 - 59.083.109 [PERSON_NAME] de atendimento Grad…" at bounding box center [361, 176] width 722 height 353
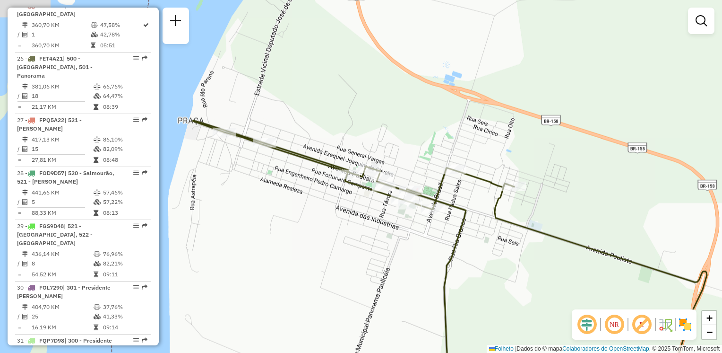
drag, startPoint x: 243, startPoint y: 183, endPoint x: 315, endPoint y: 186, distance: 71.9
click at [319, 192] on div "Janela de atendimento Grade de atendimento Capacidade Transportadoras Veículos …" at bounding box center [361, 176] width 722 height 353
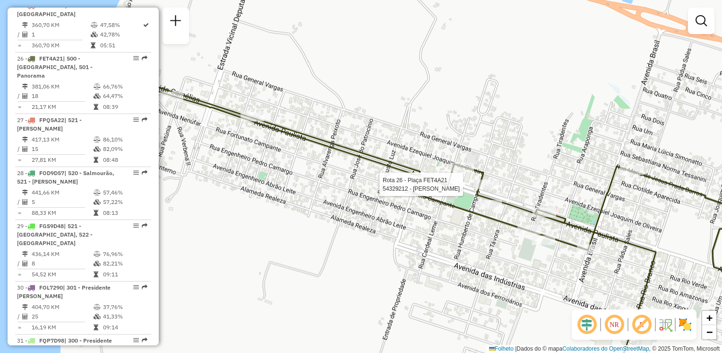
select select "**********"
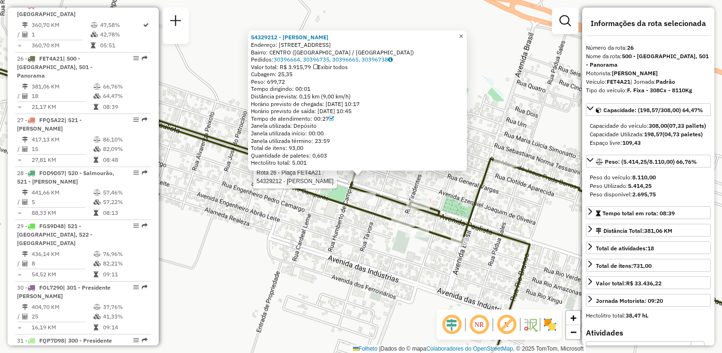
click at [463, 35] on span "×" at bounding box center [461, 36] width 4 height 8
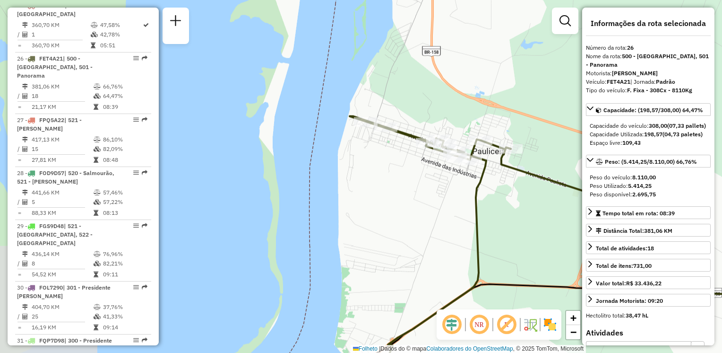
drag, startPoint x: 511, startPoint y: 214, endPoint x: 420, endPoint y: 203, distance: 91.8
click at [420, 203] on div "Janela de atendimento Grade de atendimento Capacidade Transportadoras Veículos …" at bounding box center [361, 176] width 722 height 353
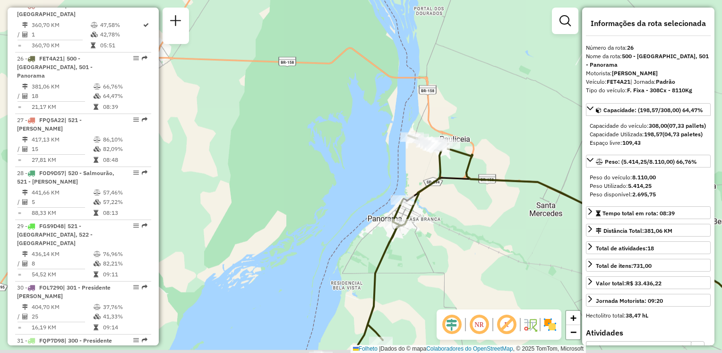
drag, startPoint x: 424, startPoint y: 243, endPoint x: 443, endPoint y: 219, distance: 31.0
click at [443, 219] on div "Janela de atendimento Grade de atendimento Capacidade Transportadoras Veículos …" at bounding box center [361, 176] width 722 height 353
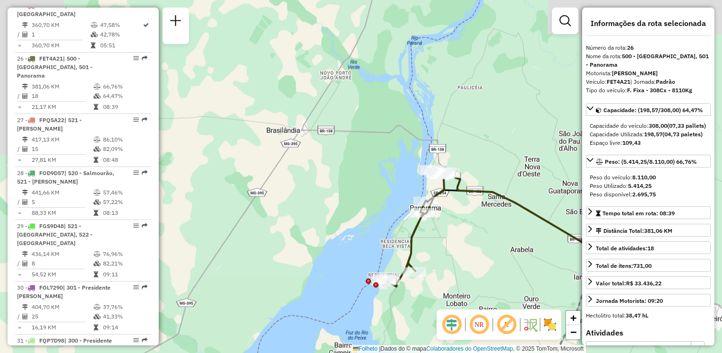
drag, startPoint x: 436, startPoint y: 247, endPoint x: 441, endPoint y: 234, distance: 13.8
click at [441, 234] on div "Janela de atendimento Grade de atendimento Capacidade Transportadoras Veículos …" at bounding box center [361, 176] width 722 height 353
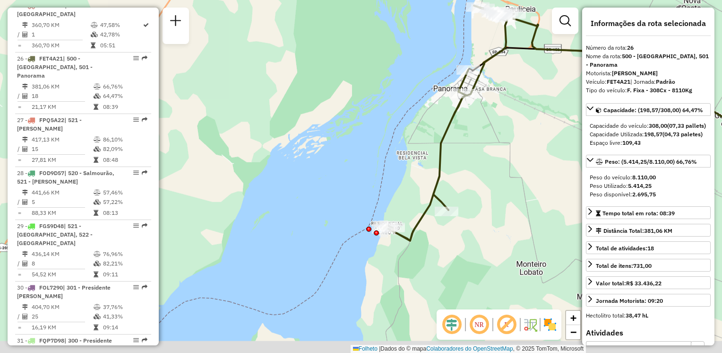
drag, startPoint x: 440, startPoint y: 248, endPoint x: 480, endPoint y: 125, distance: 129.1
click at [480, 125] on div "Janela de atendimento Grade de atendimento Capacidade Transportadoras Veículos …" at bounding box center [361, 176] width 722 height 353
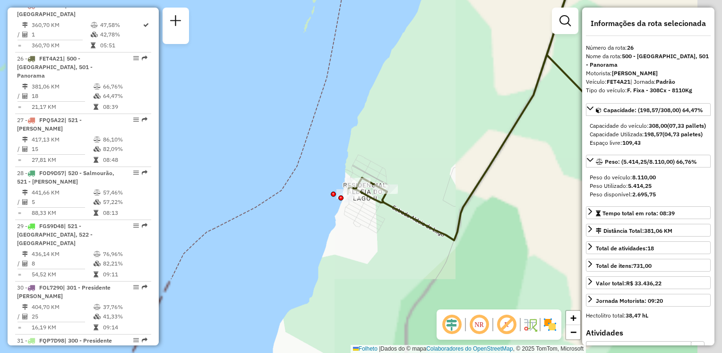
drag, startPoint x: 537, startPoint y: 202, endPoint x: 382, endPoint y: 210, distance: 155.7
click at [380, 212] on div "Janela de atendimento Grade de atendimento Capacidade Transportadoras Veículos …" at bounding box center [361, 176] width 722 height 353
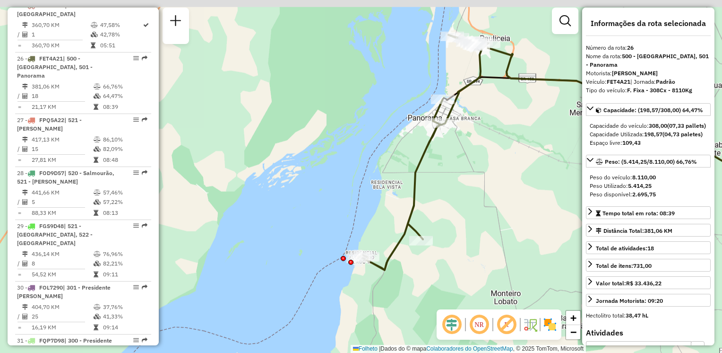
drag, startPoint x: 480, startPoint y: 224, endPoint x: 446, endPoint y: 272, distance: 59.7
click at [446, 272] on div "Janela de atendimento Grade de atendimento Capacidade Transportadoras Veículos …" at bounding box center [361, 176] width 722 height 353
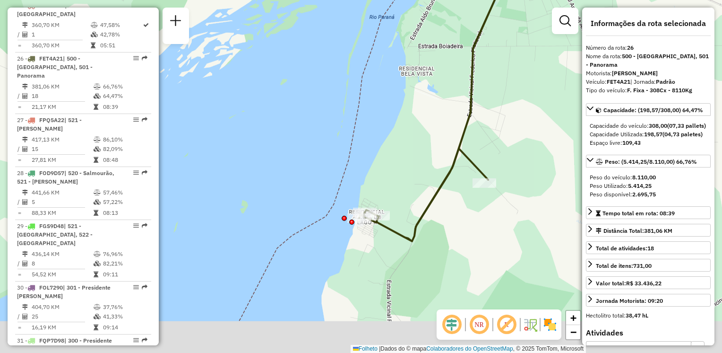
drag, startPoint x: 353, startPoint y: 275, endPoint x: 382, endPoint y: 207, distance: 74.1
click at [402, 196] on div "Janela de atendimento Grade de atendimento Capacidade Transportadoras Veículos …" at bounding box center [361, 176] width 722 height 353
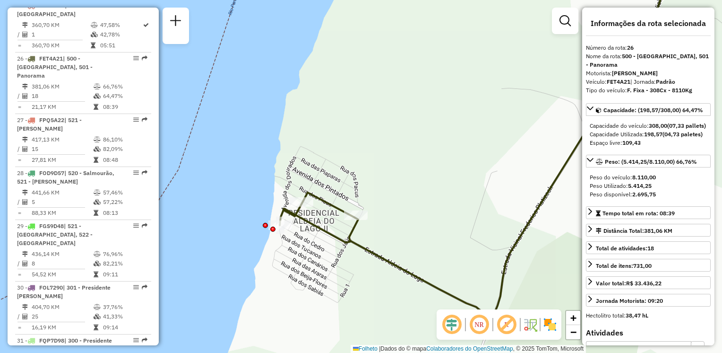
drag, startPoint x: 478, startPoint y: 215, endPoint x: 418, endPoint y: 229, distance: 62.1
click at [419, 229] on div "Janela de atendimento Grade de atendimento Capacidade Transportadoras Veículos …" at bounding box center [361, 176] width 722 height 353
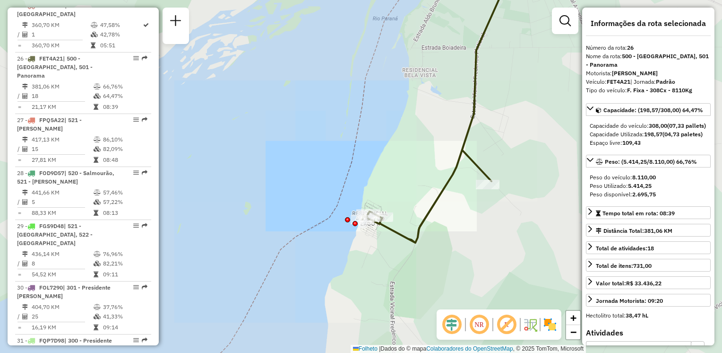
drag, startPoint x: 473, startPoint y: 164, endPoint x: 439, endPoint y: 189, distance: 41.6
click at [439, 189] on icon at bounding box center [438, 105] width 153 height 276
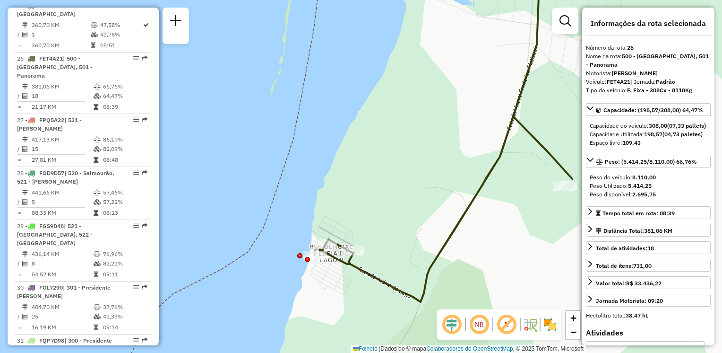
drag, startPoint x: 337, startPoint y: 290, endPoint x: 343, endPoint y: 285, distance: 8.0
click at [339, 290] on div "Janela de atendimento Grade de atendimento Capacidade Transportadoras Veículos …" at bounding box center [361, 176] width 722 height 353
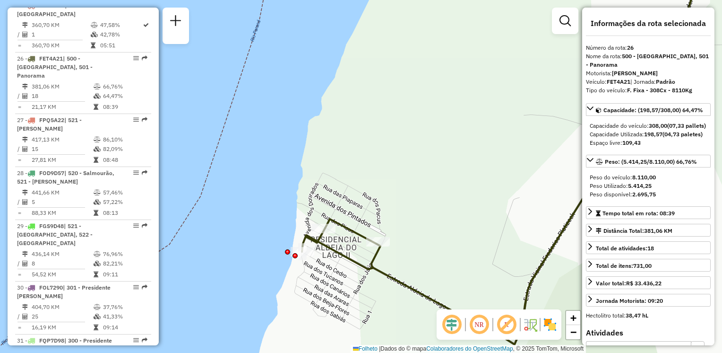
drag, startPoint x: 393, startPoint y: 275, endPoint x: 409, endPoint y: 273, distance: 16.2
click at [409, 273] on icon at bounding box center [556, 152] width 509 height 383
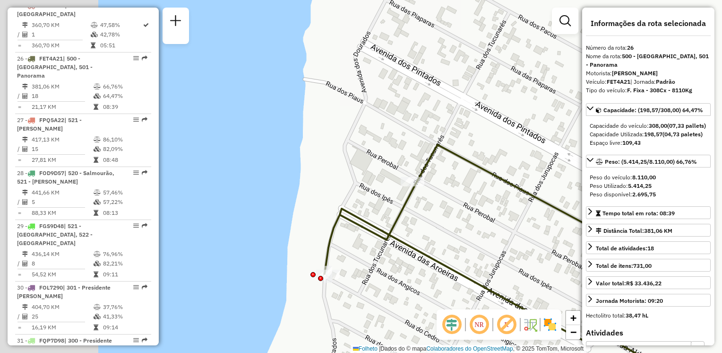
drag, startPoint x: 348, startPoint y: 213, endPoint x: 391, endPoint y: 195, distance: 46.4
click at [563, 277] on div "Janela de atendimento Grade de atendimento Capacidade Transportadoras Veículos …" at bounding box center [361, 176] width 722 height 353
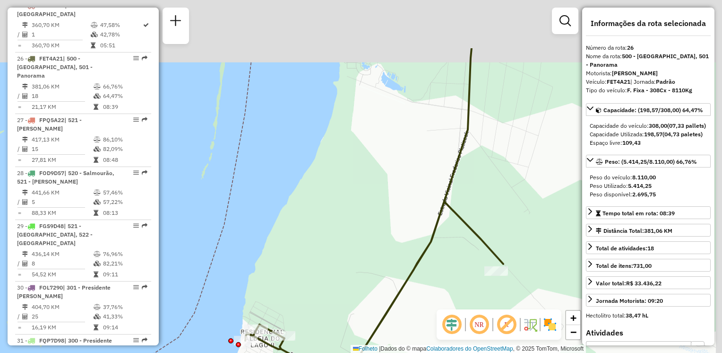
drag, startPoint x: 533, startPoint y: 218, endPoint x: 440, endPoint y: 305, distance: 127.7
click at [438, 309] on div "Janela de atendimento Grade de atendimento Capacidade Transportadoras Veículos …" at bounding box center [361, 176] width 722 height 353
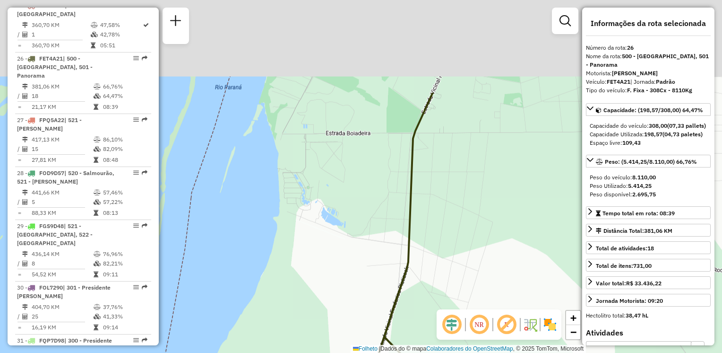
drag, startPoint x: 470, startPoint y: 178, endPoint x: 434, endPoint y: 280, distance: 108.2
click at [426, 307] on div "Janela de atendimento Grade de atendimento Capacidade Transportadoras Veículos …" at bounding box center [361, 176] width 722 height 353
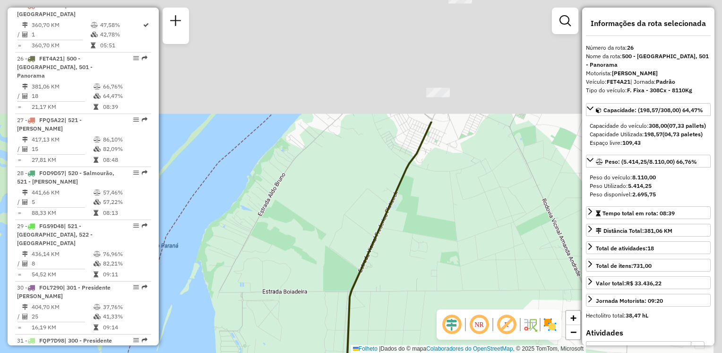
drag, startPoint x: 410, startPoint y: 314, endPoint x: 417, endPoint y: 273, distance: 41.7
click at [405, 324] on div "Janela de atendimento Grade de atendimento Capacidade Transportadoras Veículos …" at bounding box center [361, 176] width 722 height 353
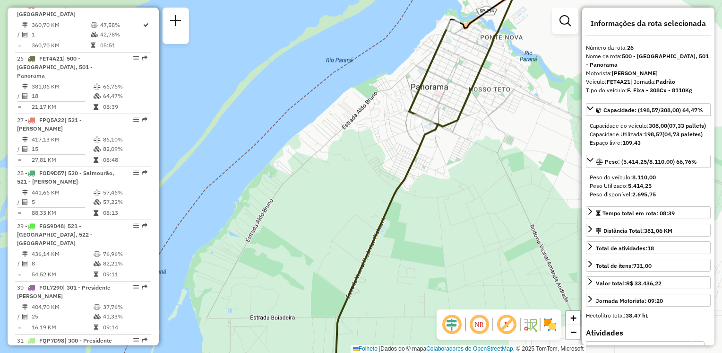
drag, startPoint x: 443, startPoint y: 144, endPoint x: 401, endPoint y: 254, distance: 117.4
click at [401, 254] on div "Janela de atendimento Grade de atendimento Capacidade Transportadoras Veículos …" at bounding box center [361, 176] width 722 height 353
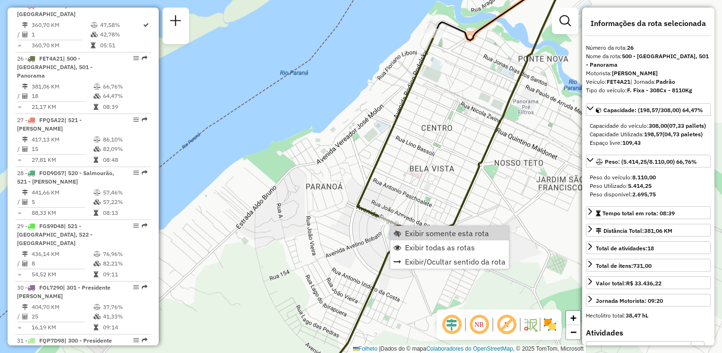
click at [352, 162] on div "Janela de atendimento Grade de atendimento Capacidade Transportadoras Veículos …" at bounding box center [361, 176] width 722 height 353
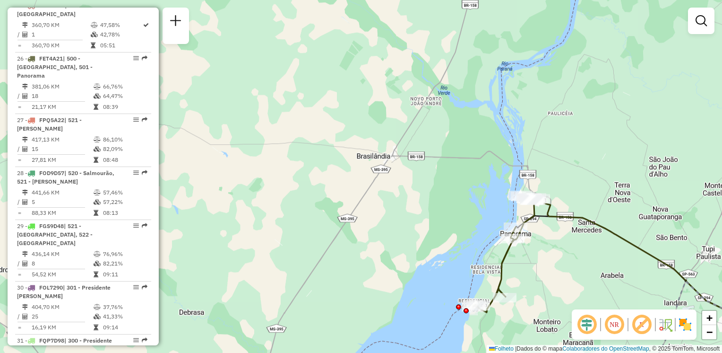
drag, startPoint x: 579, startPoint y: 211, endPoint x: 545, endPoint y: 247, distance: 49.5
click at [545, 247] on div "Janela de atendimento Grade de atendimento Capacidade Transportadoras Veículos …" at bounding box center [361, 176] width 722 height 353
drag, startPoint x: 570, startPoint y: 178, endPoint x: 563, endPoint y: 208, distance: 30.5
click at [565, 211] on div "Janela de atendimento Grade de atendimento Capacidade Transportadoras Veículos …" at bounding box center [361, 176] width 722 height 353
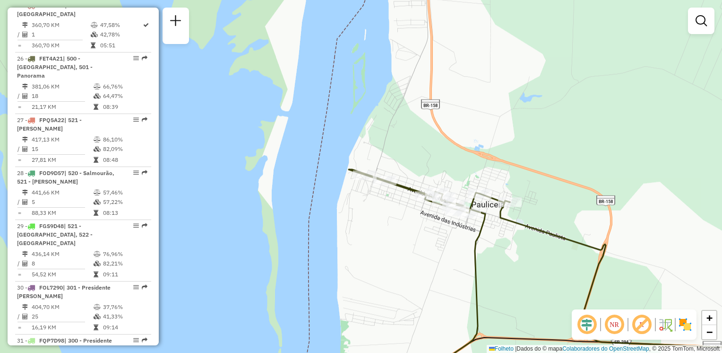
drag, startPoint x: 503, startPoint y: 252, endPoint x: 516, endPoint y: 254, distance: 12.9
click at [516, 254] on div "Janela de atendimento Grade de atendimento Capacidade Transportadoras Veículos …" at bounding box center [361, 176] width 722 height 353
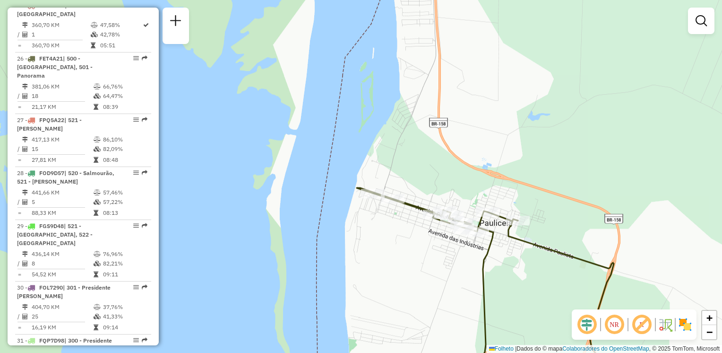
drag, startPoint x: 482, startPoint y: 234, endPoint x: 480, endPoint y: 273, distance: 39.3
click at [483, 275] on icon at bounding box center [437, 303] width 161 height 230
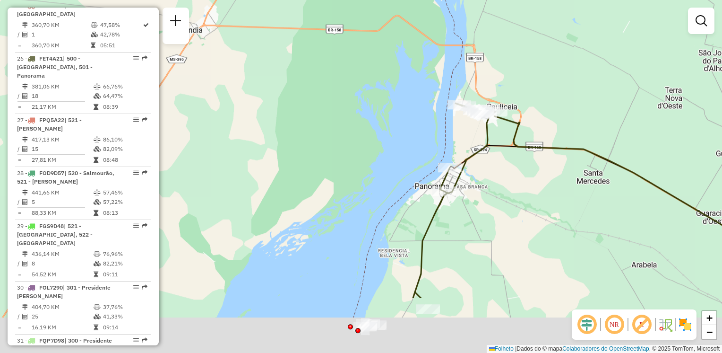
drag, startPoint x: 516, startPoint y: 179, endPoint x: 503, endPoint y: 171, distance: 14.8
click at [518, 147] on icon at bounding box center [643, 195] width 301 height 167
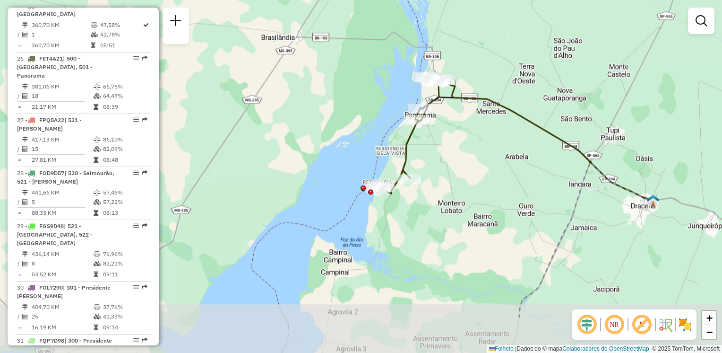
drag, startPoint x: 477, startPoint y: 207, endPoint x: 446, endPoint y: 171, distance: 47.3
click at [446, 171] on div "Janela de atendimento Grade de atendimento Capacidade Transportadoras Veículos …" at bounding box center [361, 176] width 722 height 353
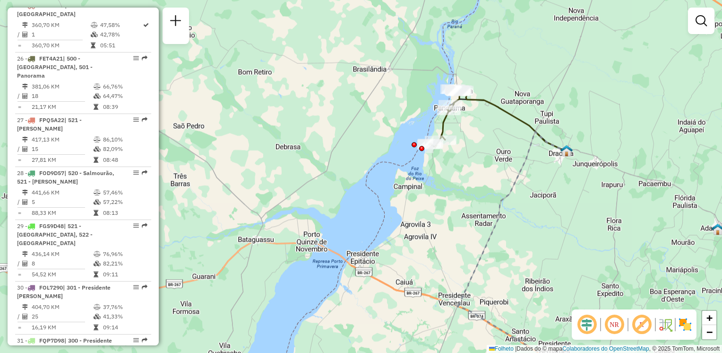
drag, startPoint x: 466, startPoint y: 187, endPoint x: 472, endPoint y: 185, distance: 5.7
click at [472, 185] on div "Janela de atendimento Grade de atendimento Capacidade Transportadoras Veículos …" at bounding box center [361, 176] width 722 height 353
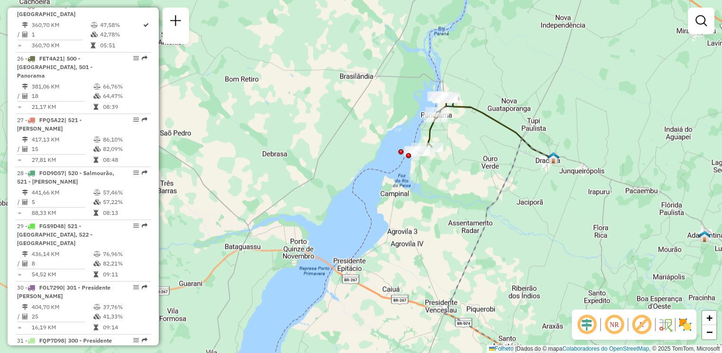
drag, startPoint x: 465, startPoint y: 240, endPoint x: 430, endPoint y: 220, distance: 40.6
click at [430, 220] on div "Janela de atendimento Grade de atendimento Capacidade Transportadoras Veículos …" at bounding box center [361, 176] width 722 height 353
